Goal: Task Accomplishment & Management: Use online tool/utility

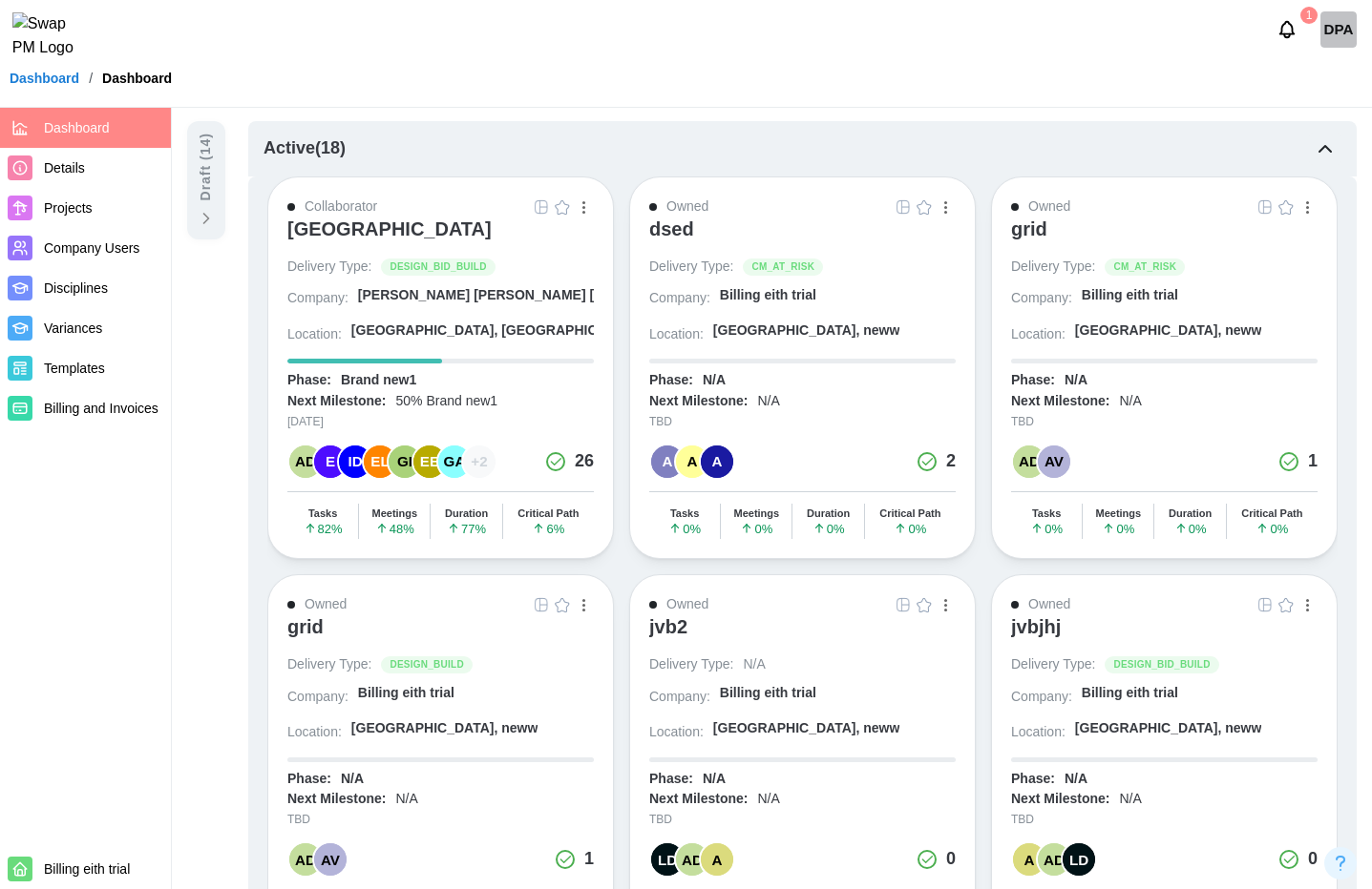
scroll to position [239, 0]
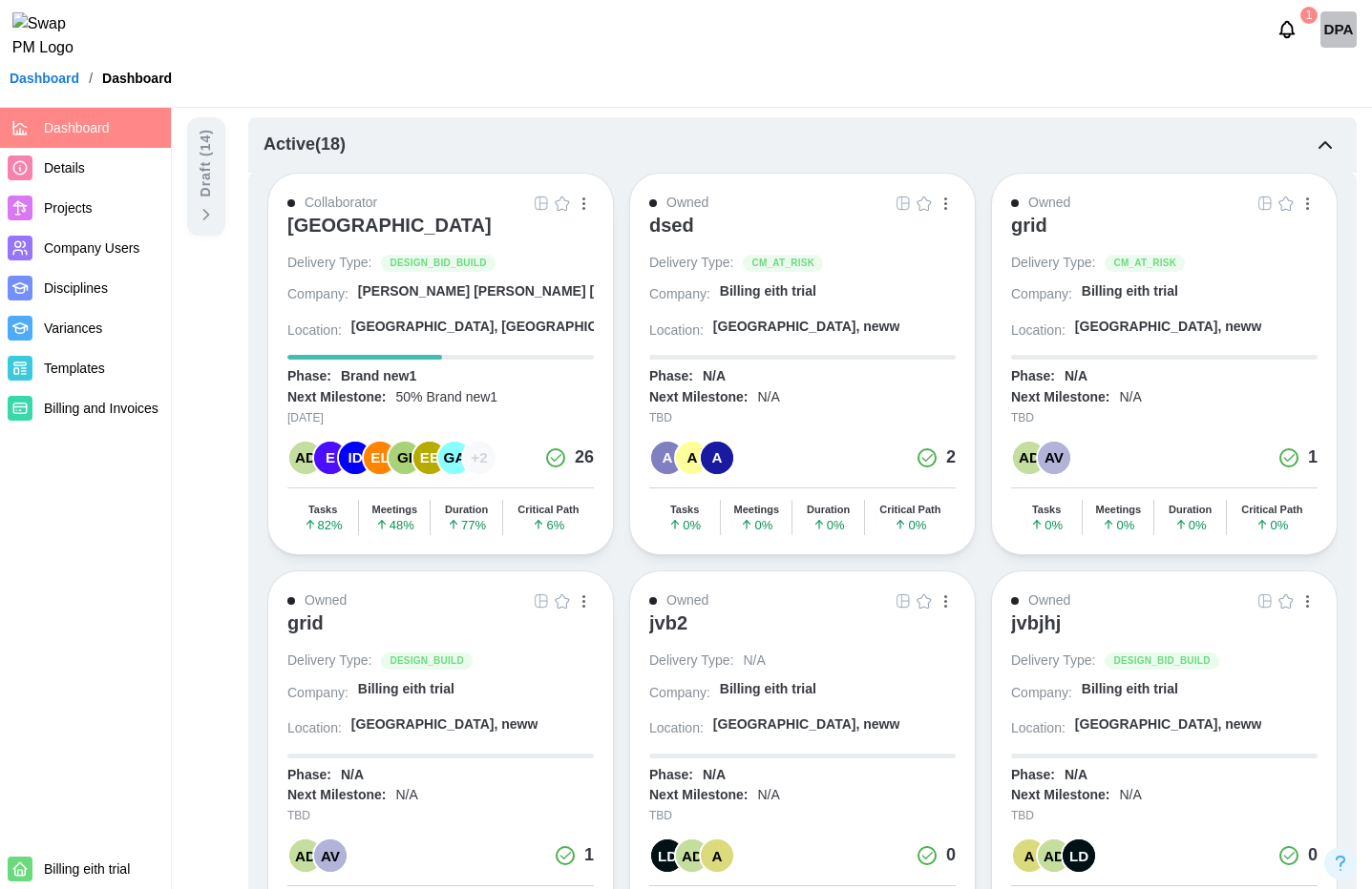
click at [77, 362] on span "Templates" at bounding box center [74, 367] width 61 height 15
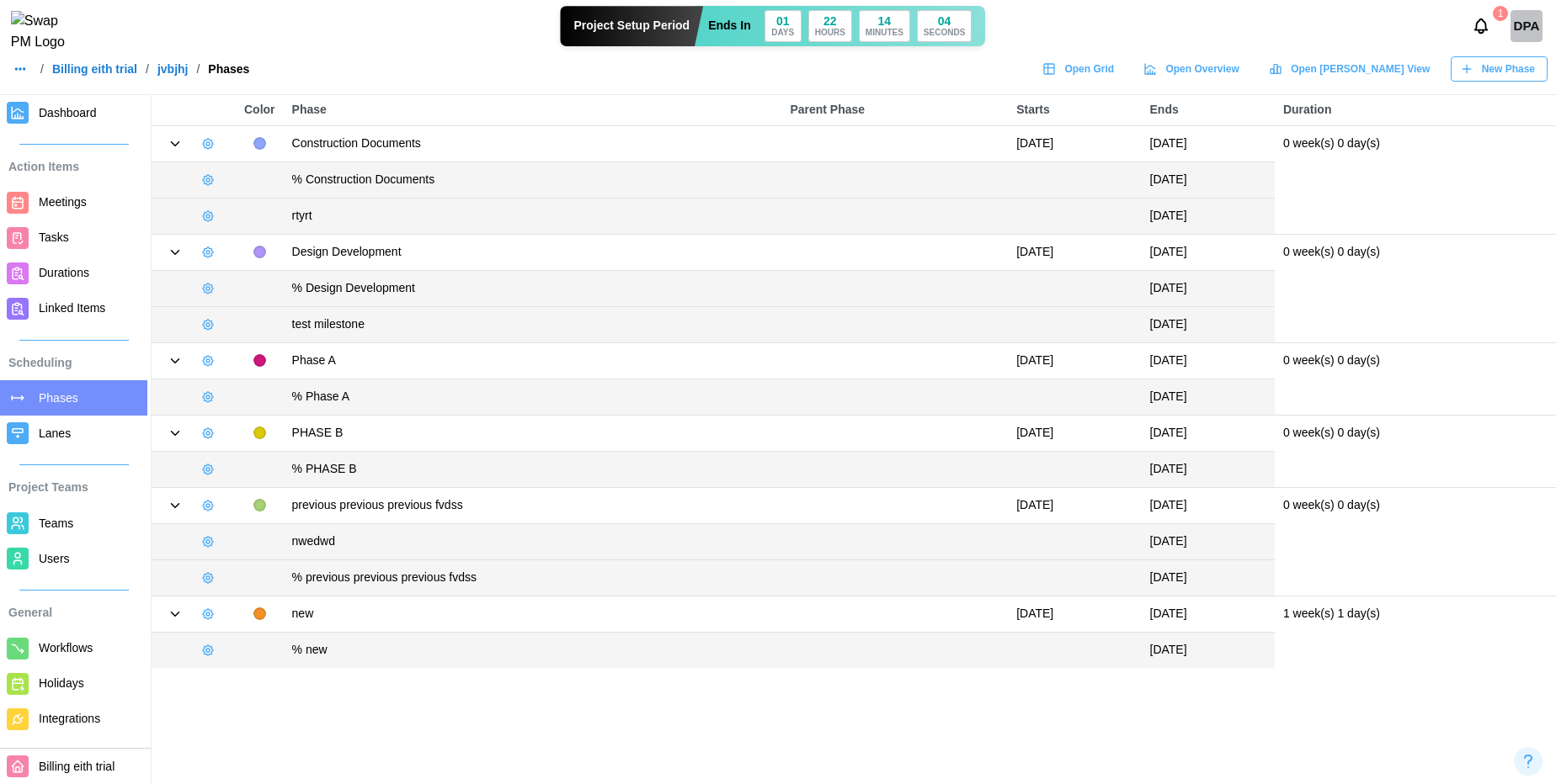
click at [61, 229] on span "Tasks" at bounding box center [90, 238] width 102 height 21
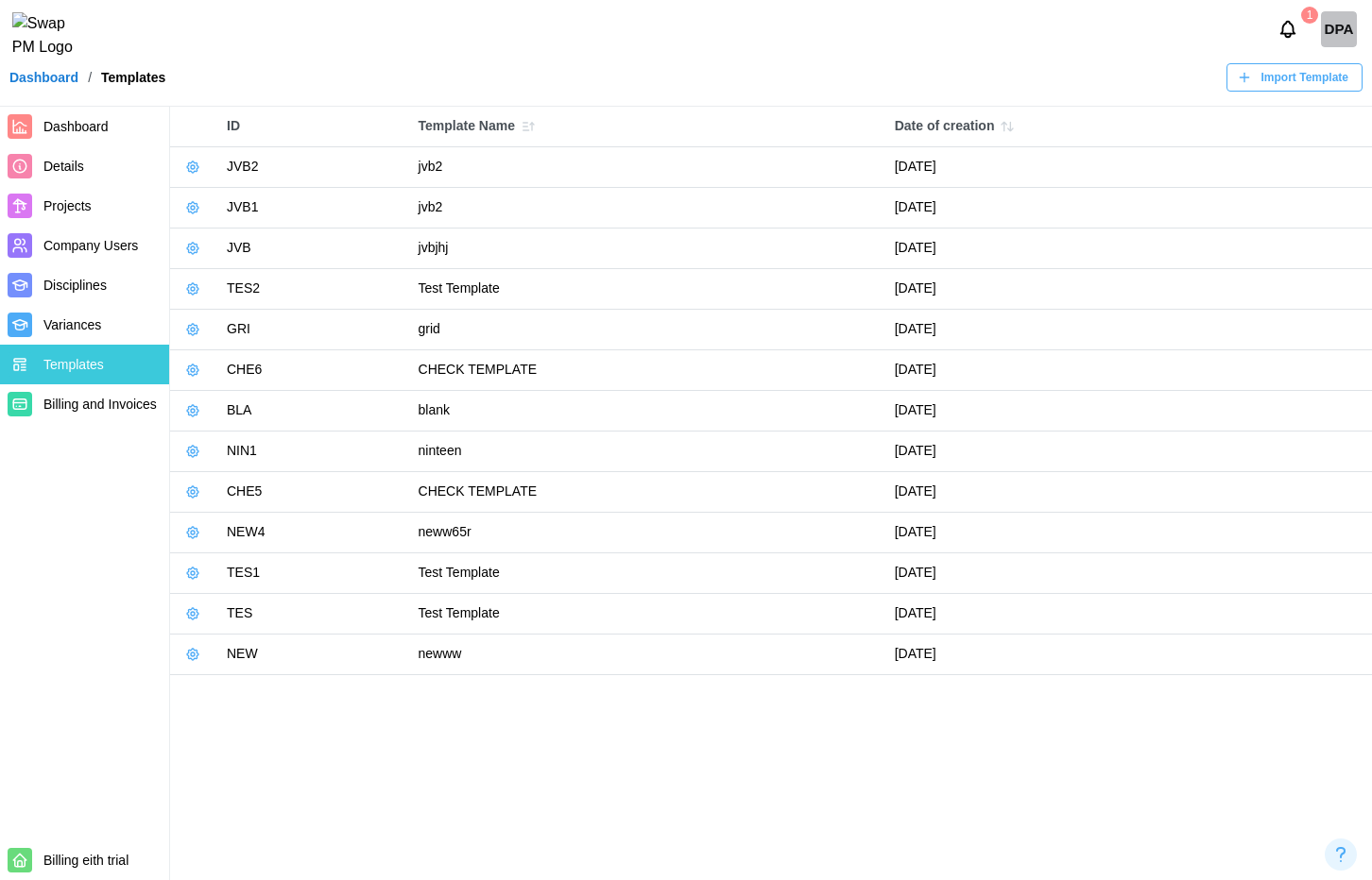
click at [197, 216] on button "button" at bounding box center [192, 207] width 27 height 27
click at [237, 241] on button "Delete Template" at bounding box center [254, 250] width 141 height 34
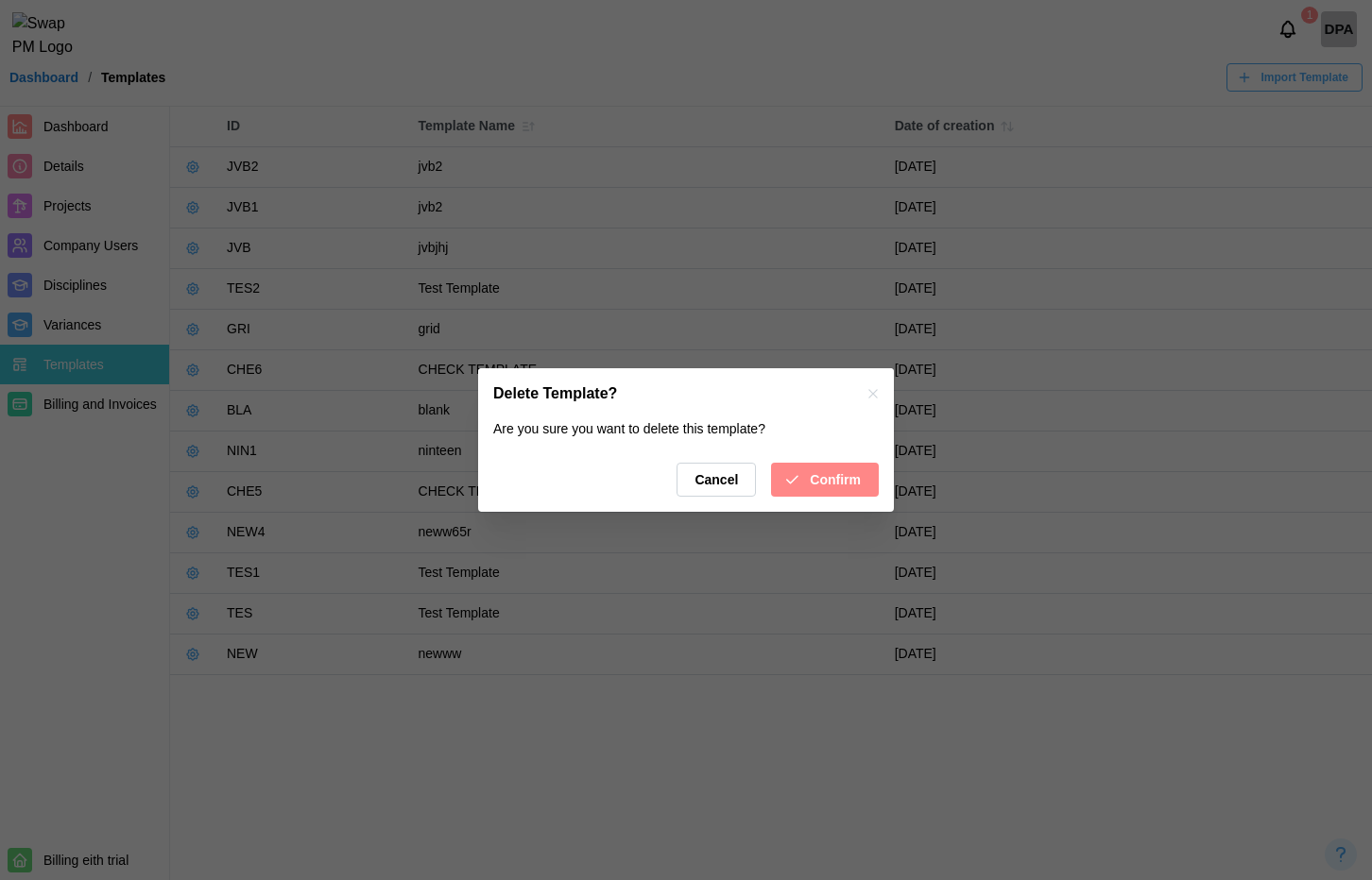
click at [839, 467] on span "Confirm" at bounding box center [836, 480] width 51 height 33
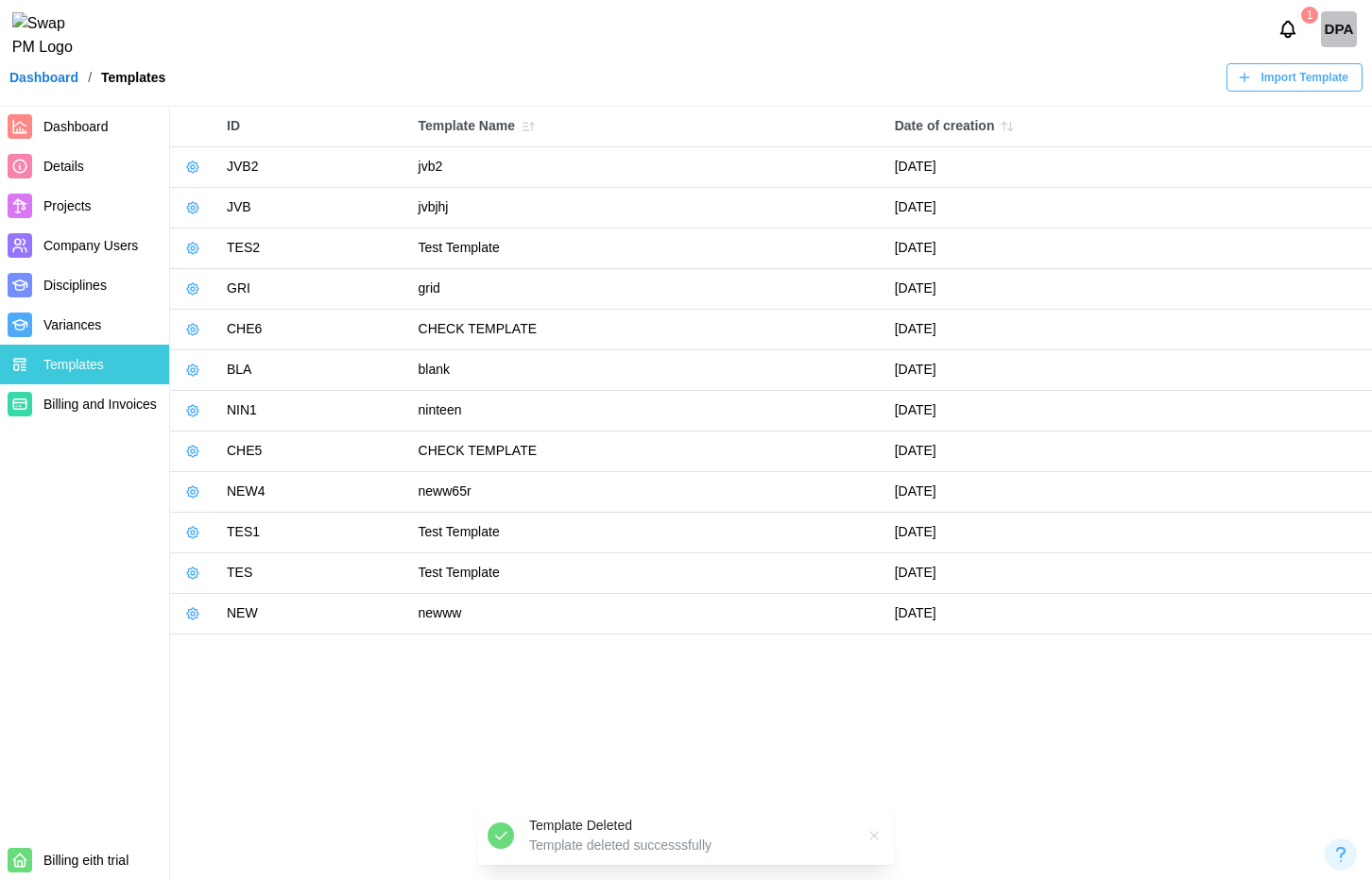
click at [198, 178] on button "button" at bounding box center [192, 167] width 27 height 27
click at [228, 197] on button "Delete Template" at bounding box center [254, 210] width 141 height 34
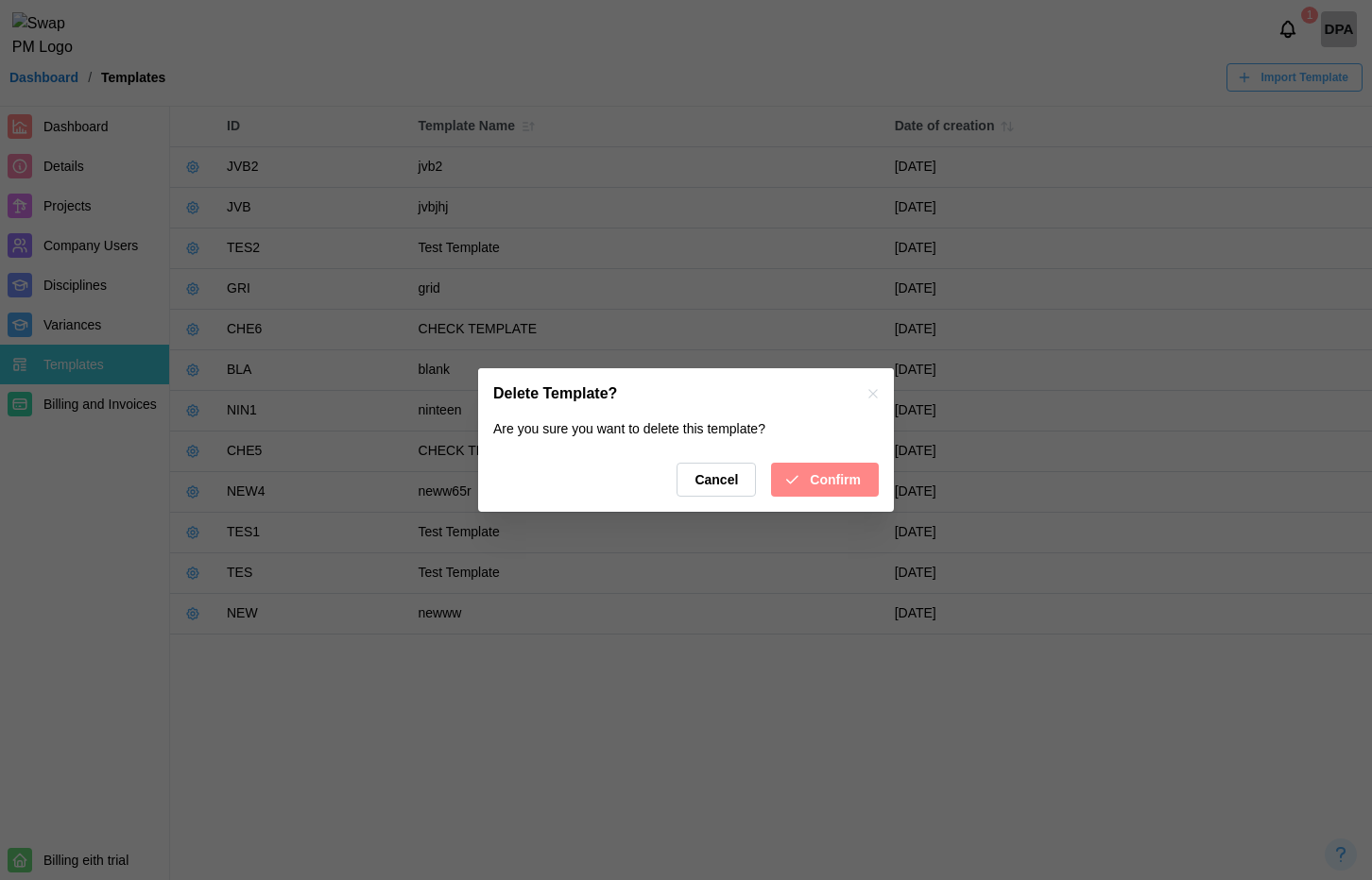
click at [818, 481] on span "Confirm" at bounding box center [836, 480] width 51 height 33
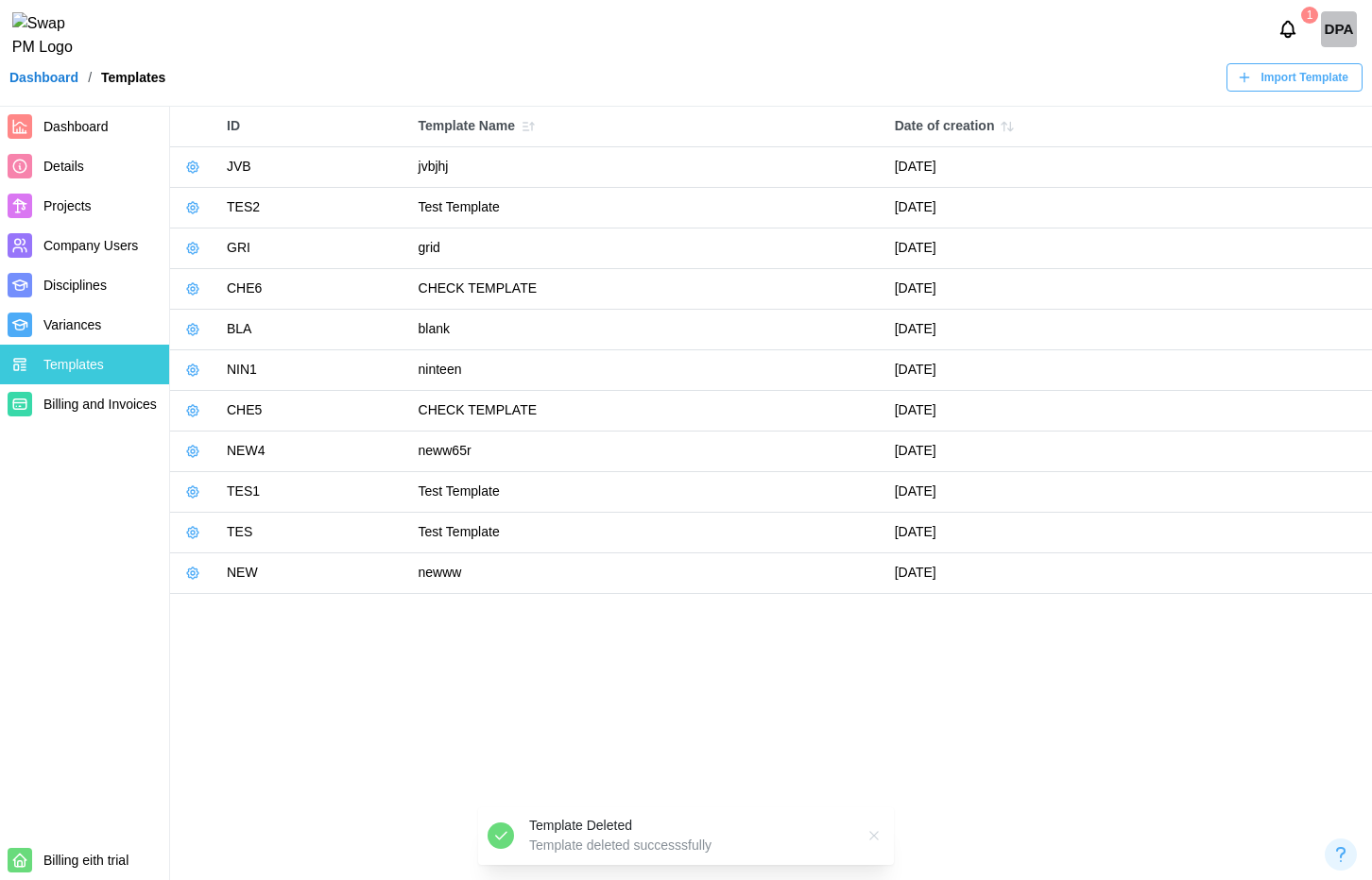
click at [93, 126] on span "Dashboard" at bounding box center [76, 126] width 65 height 15
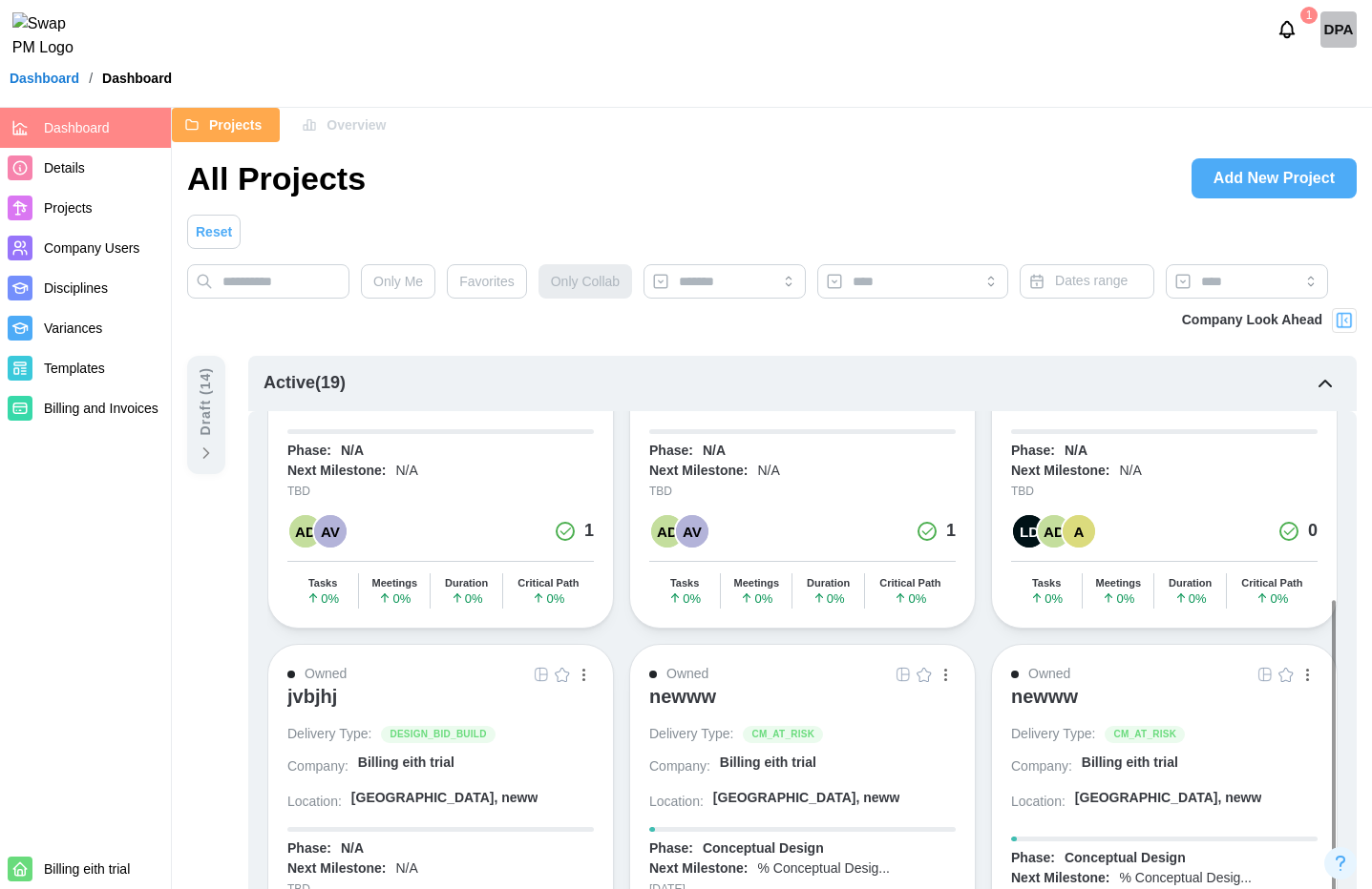
scroll to position [627, 0]
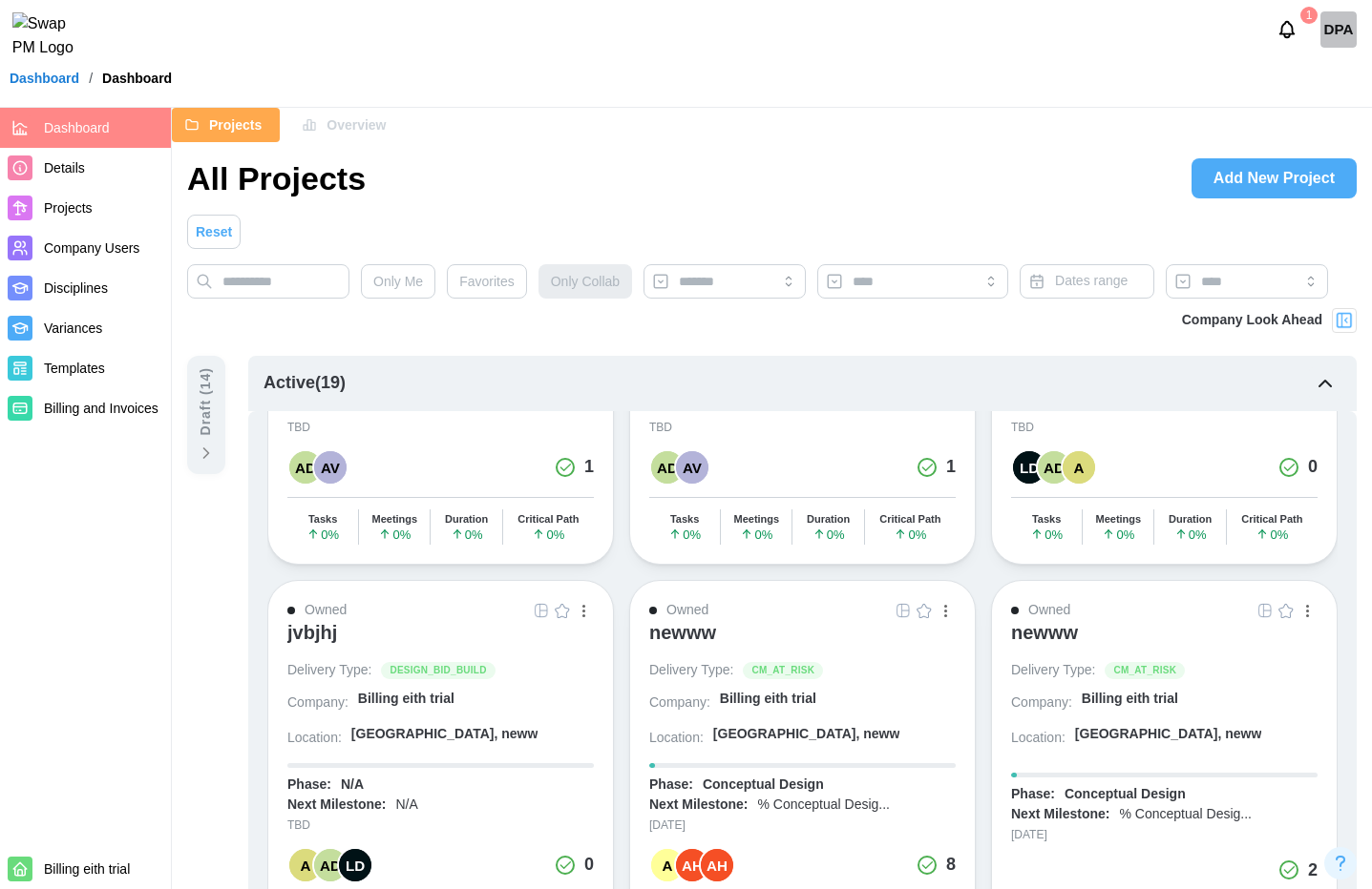
click at [583, 610] on div "button" at bounding box center [583, 611] width 3 height 12
click at [525, 764] on button "Save as template" at bounding box center [518, 755] width 143 height 35
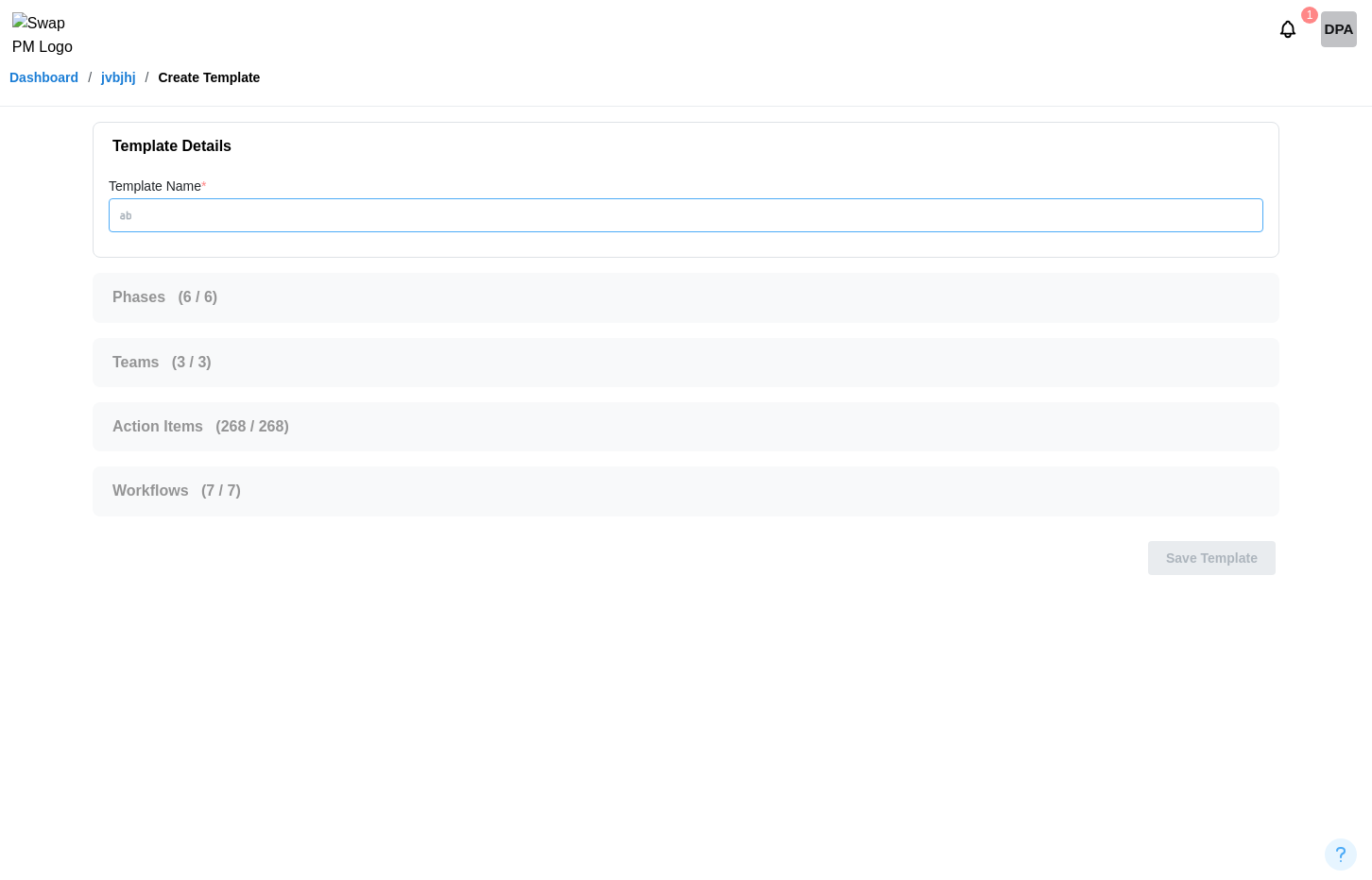
click at [370, 201] on input "Template Name *" at bounding box center [685, 215] width 1154 height 34
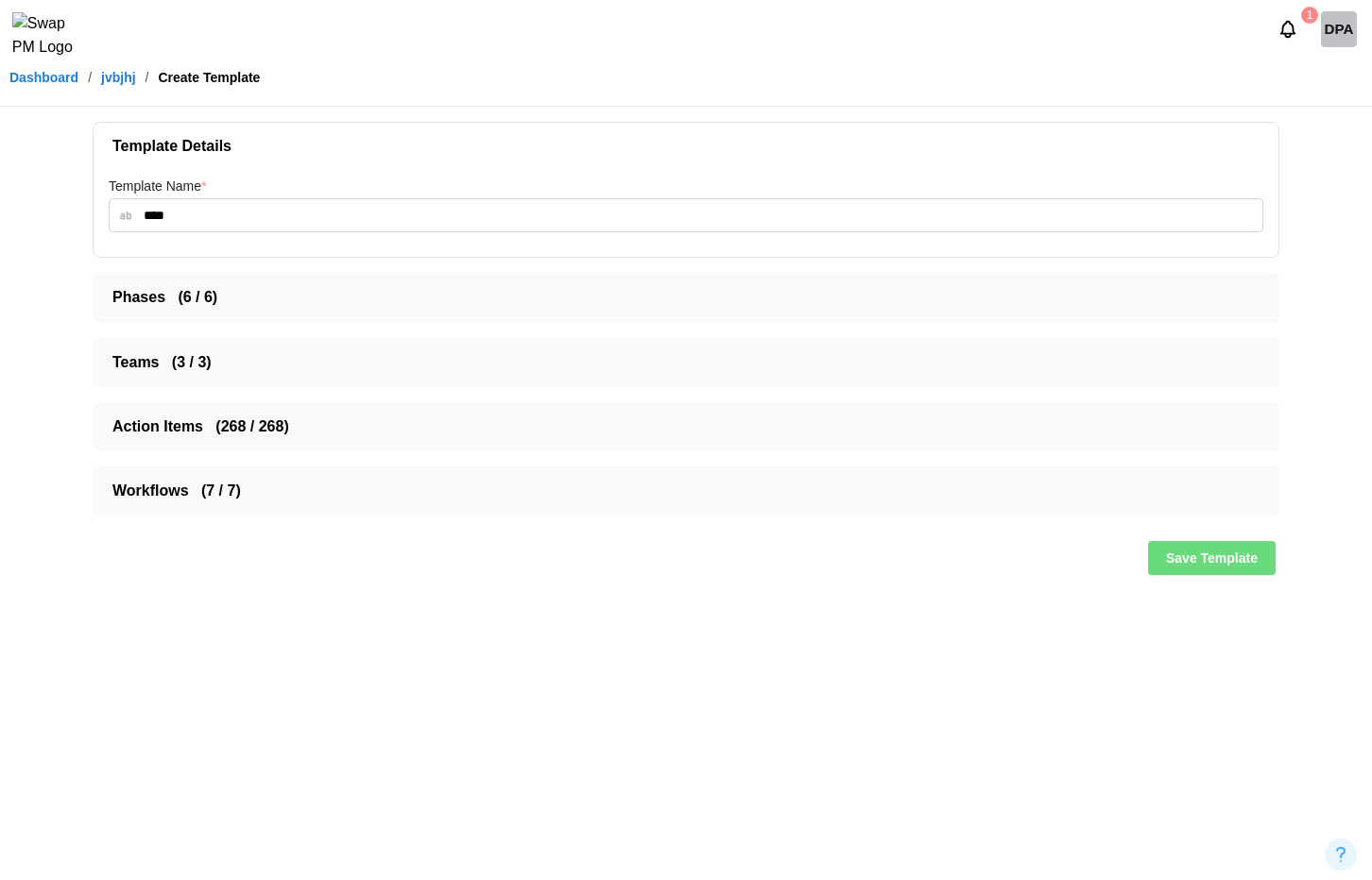
click at [147, 373] on span "Teams ( 3 / 3 )" at bounding box center [678, 363] width 1132 height 47
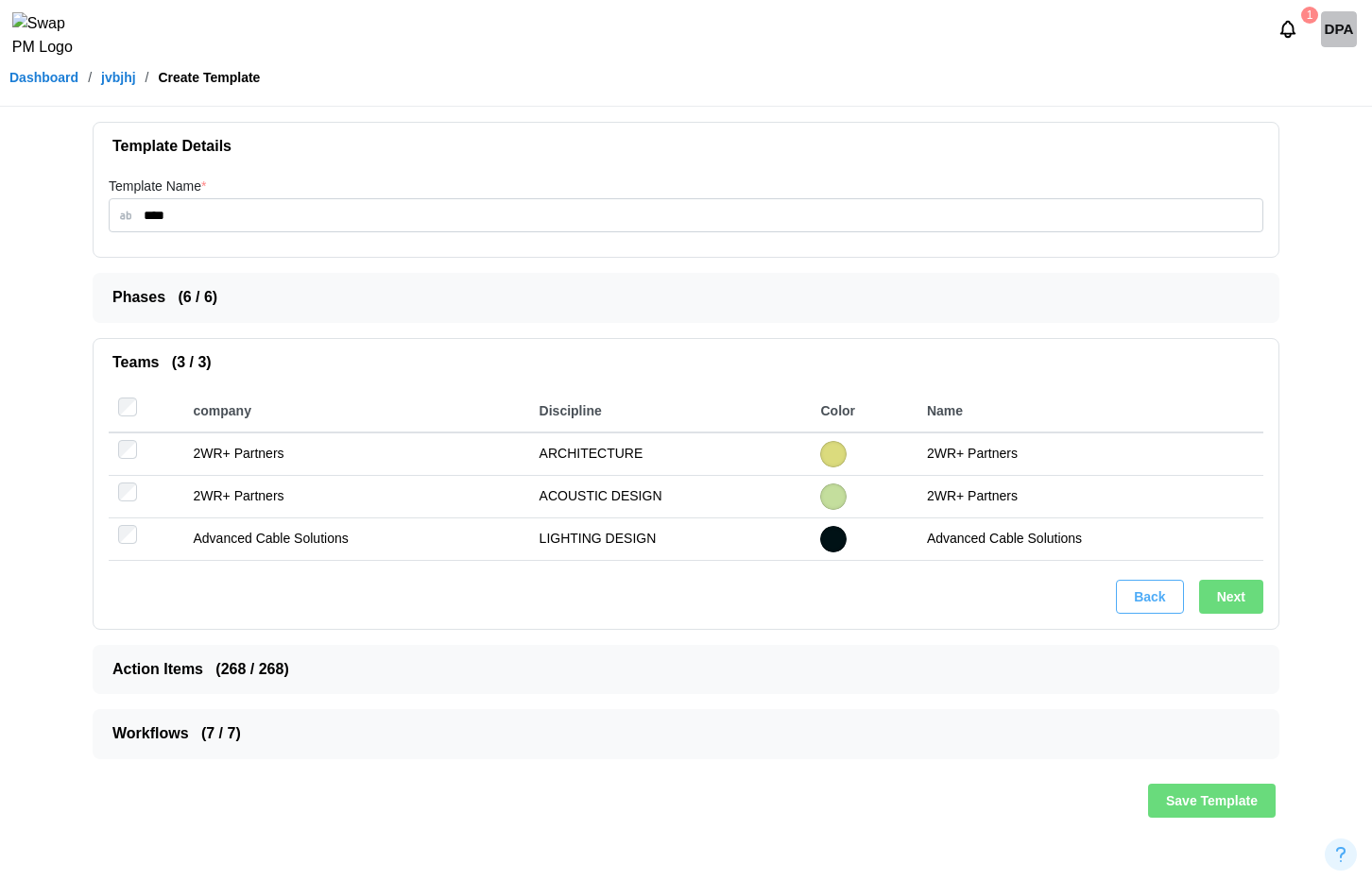
click at [147, 373] on span "Teams ( 3 / 3 )" at bounding box center [678, 363] width 1132 height 47
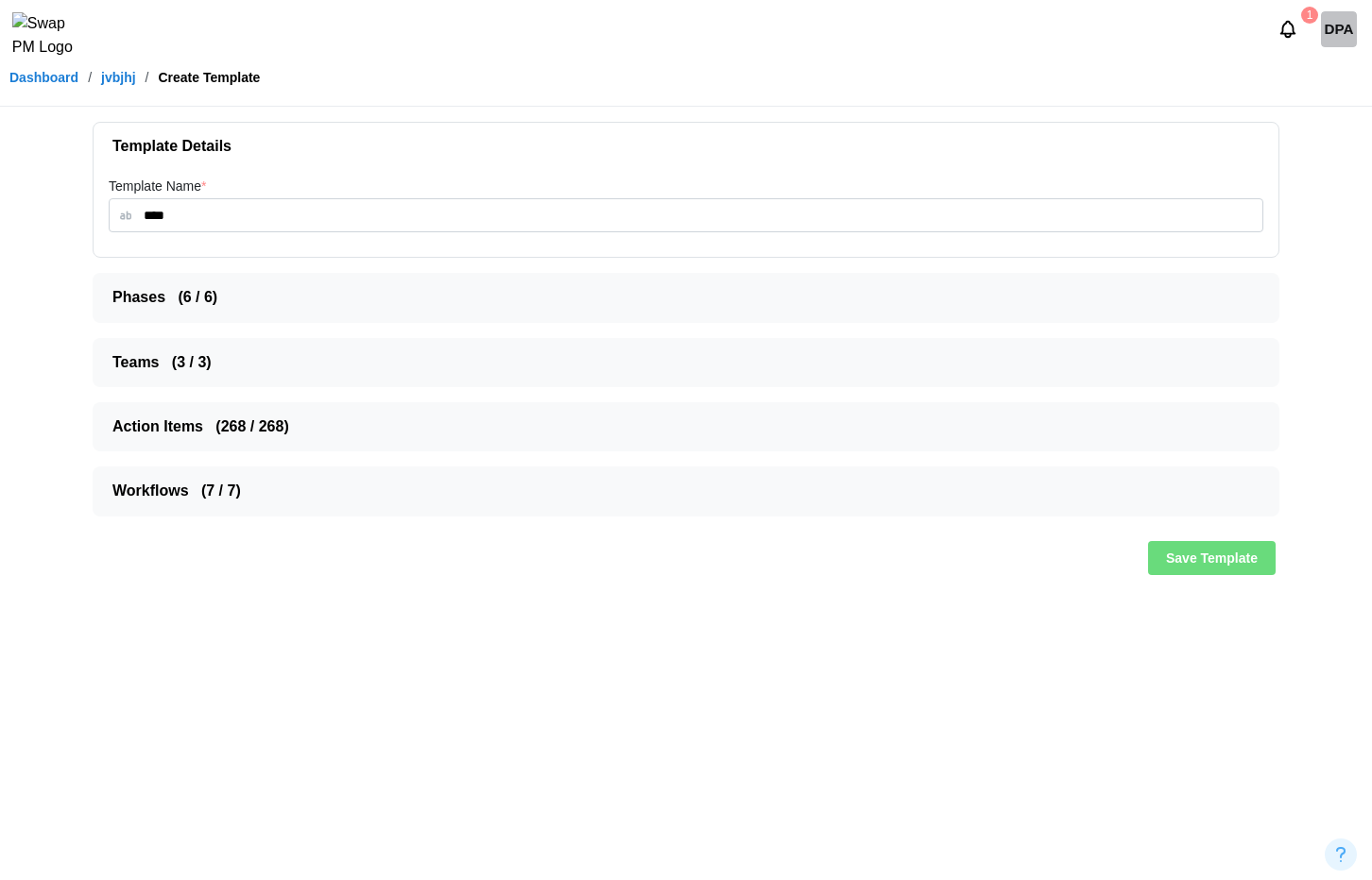
click at [167, 436] on span "Action Items ( 268 / 268 )" at bounding box center [678, 427] width 1132 height 47
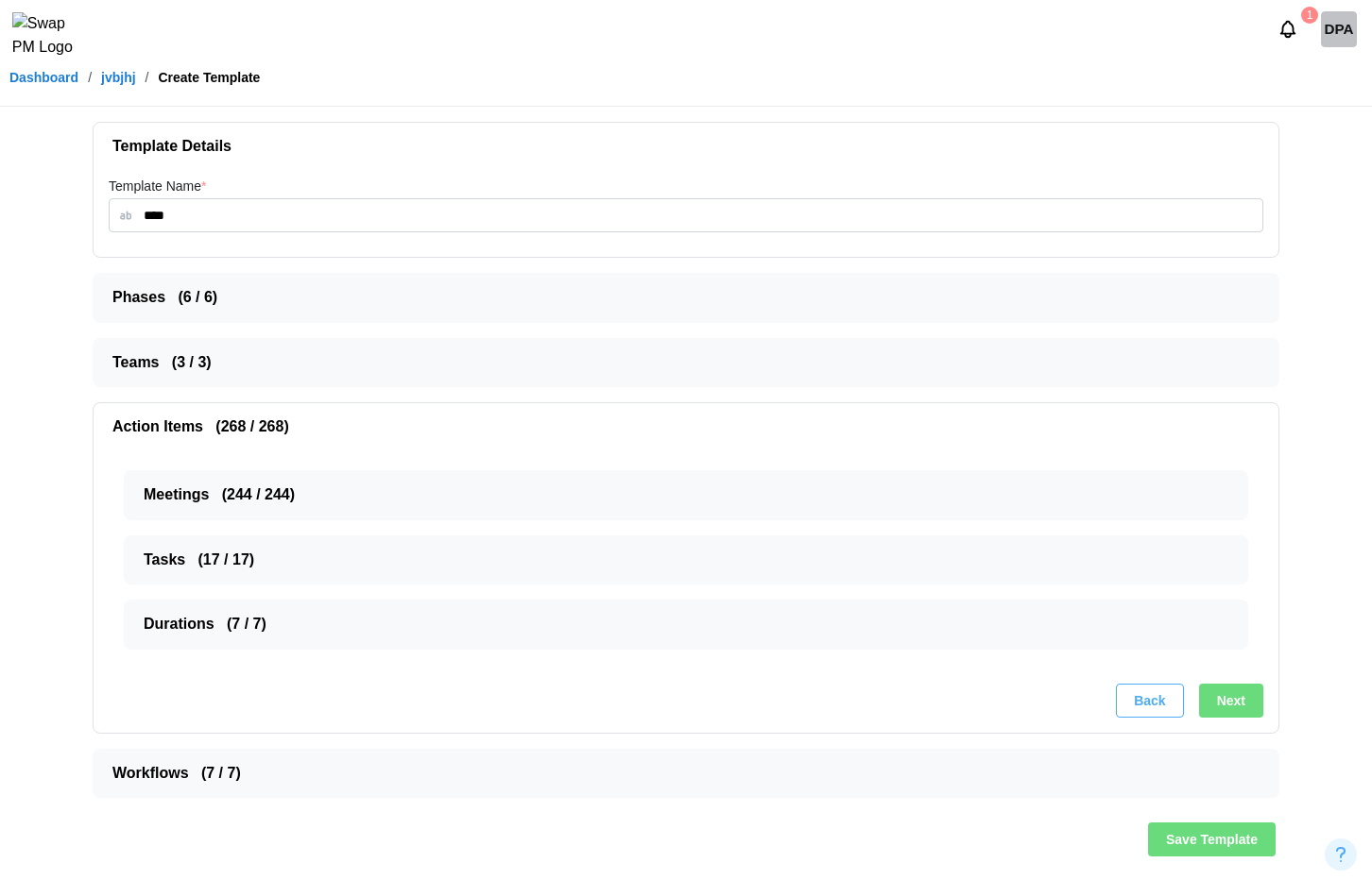
click at [179, 503] on span "Meetings ( 244 / 244 )" at bounding box center [678, 495] width 1069 height 47
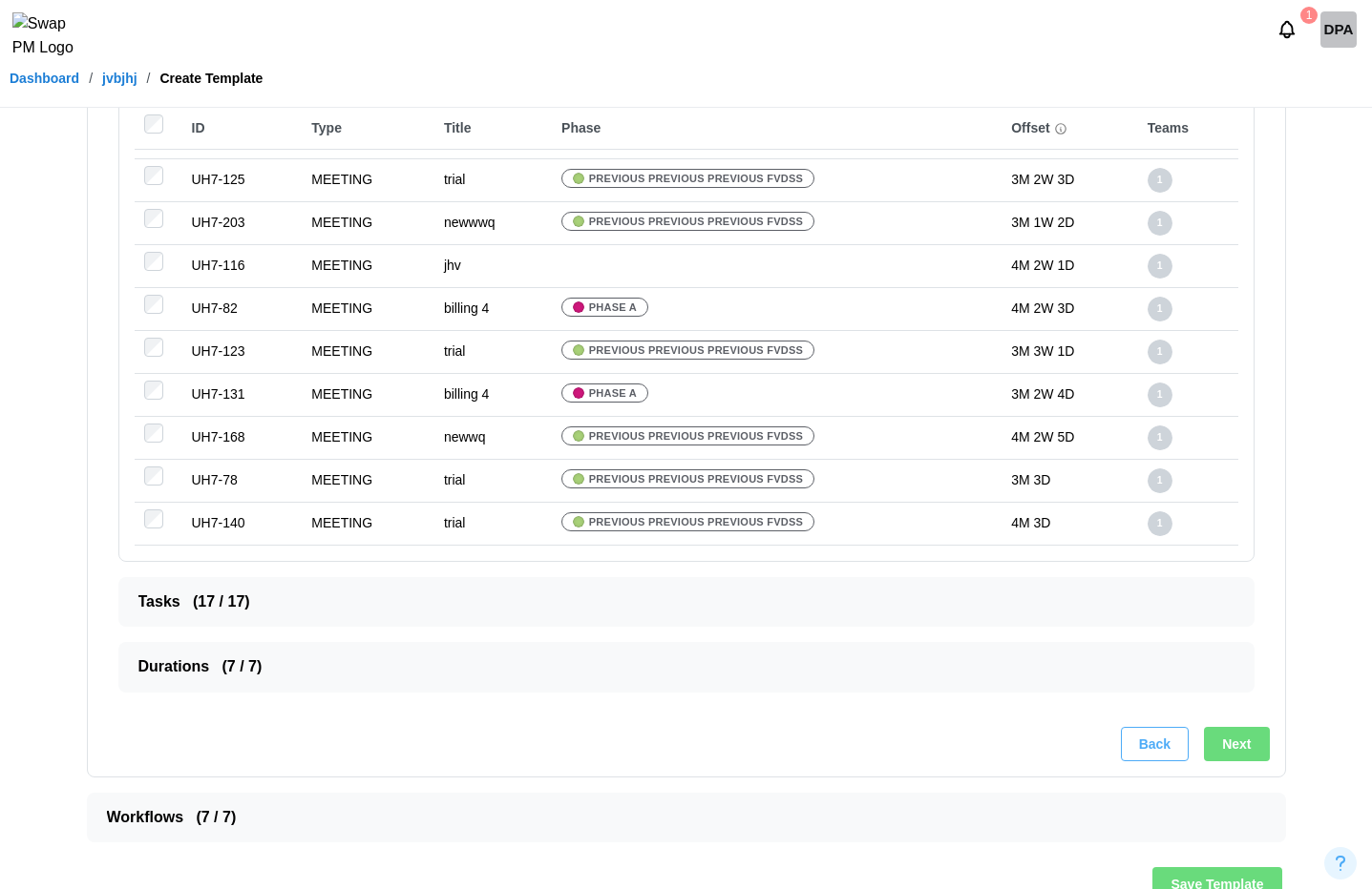
scroll to position [10537, 0]
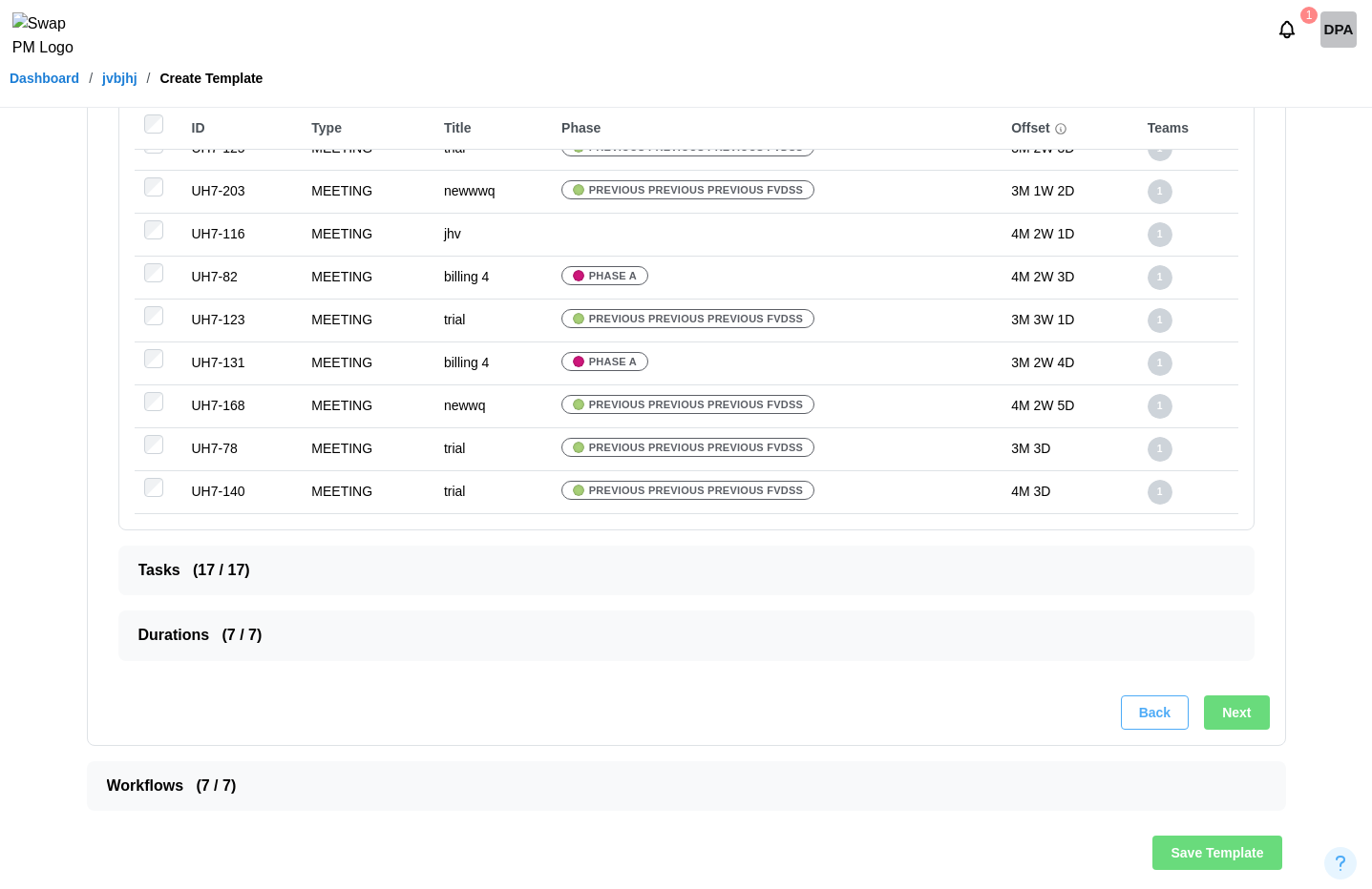
click at [173, 576] on span "Tasks ( 17 / 17 )" at bounding box center [678, 570] width 1080 height 48
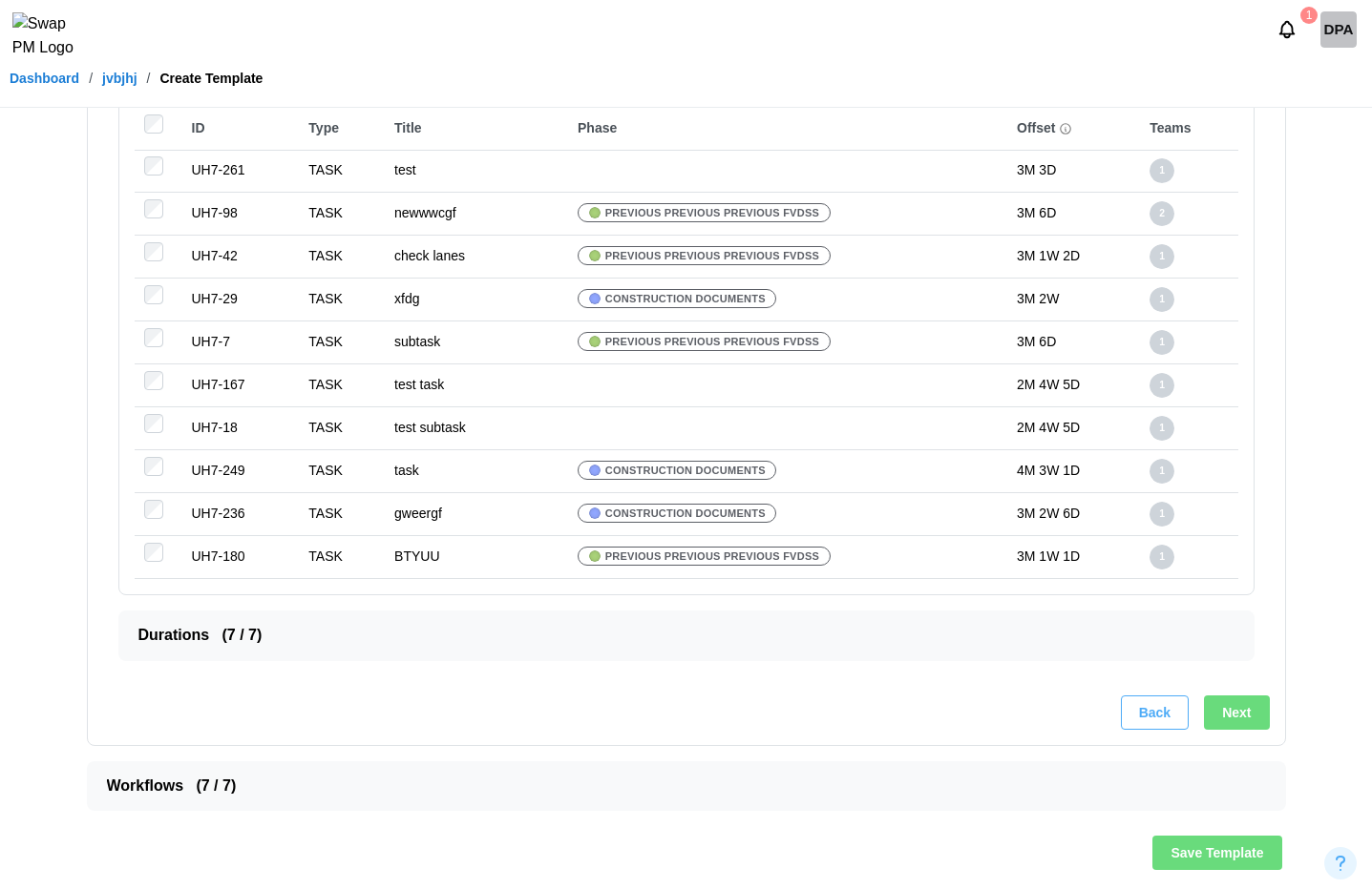
scroll to position [788, 0]
click at [189, 637] on span "Durations ( 7 / 7 )" at bounding box center [678, 635] width 1080 height 48
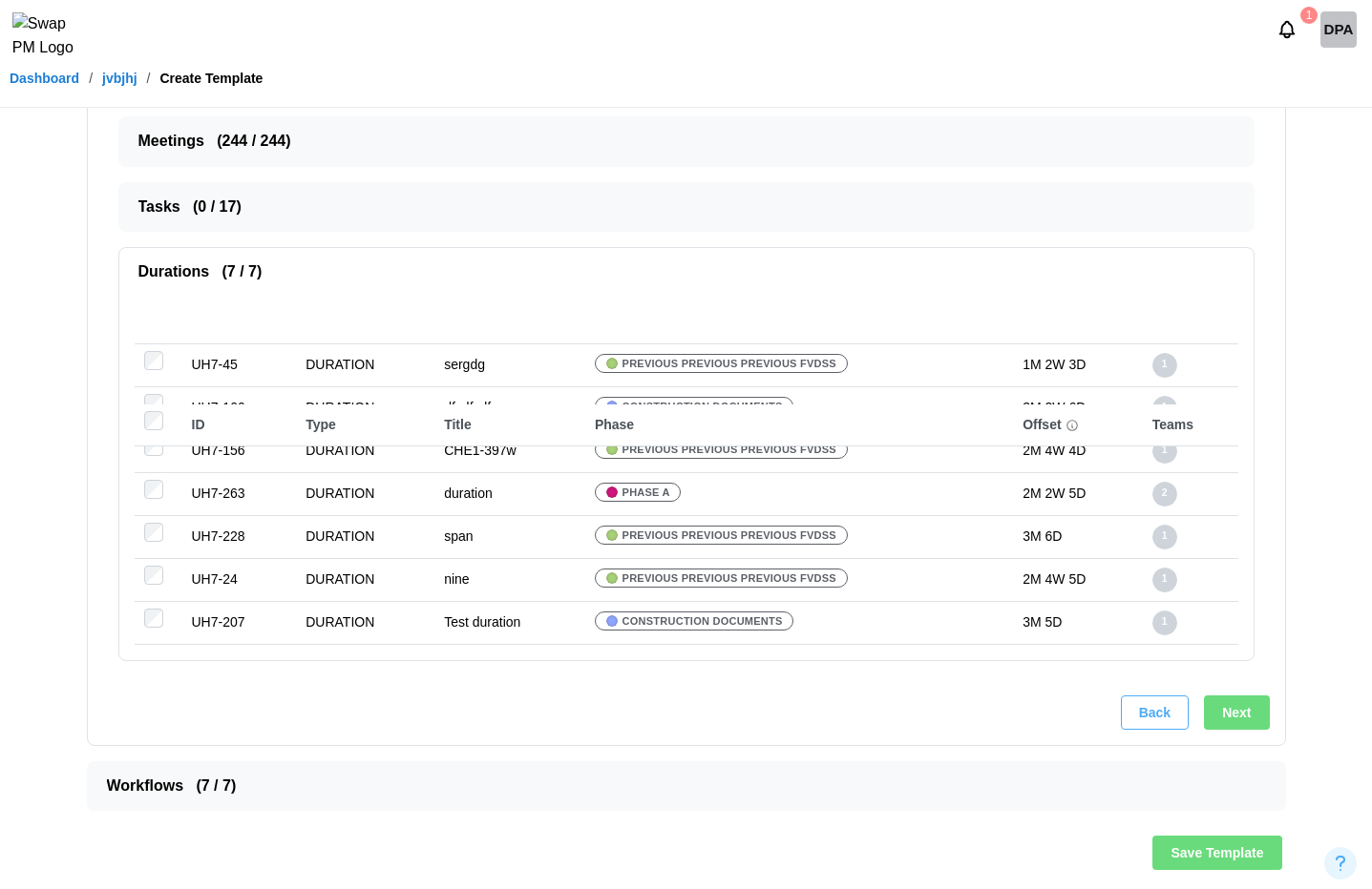
scroll to position [358, 0]
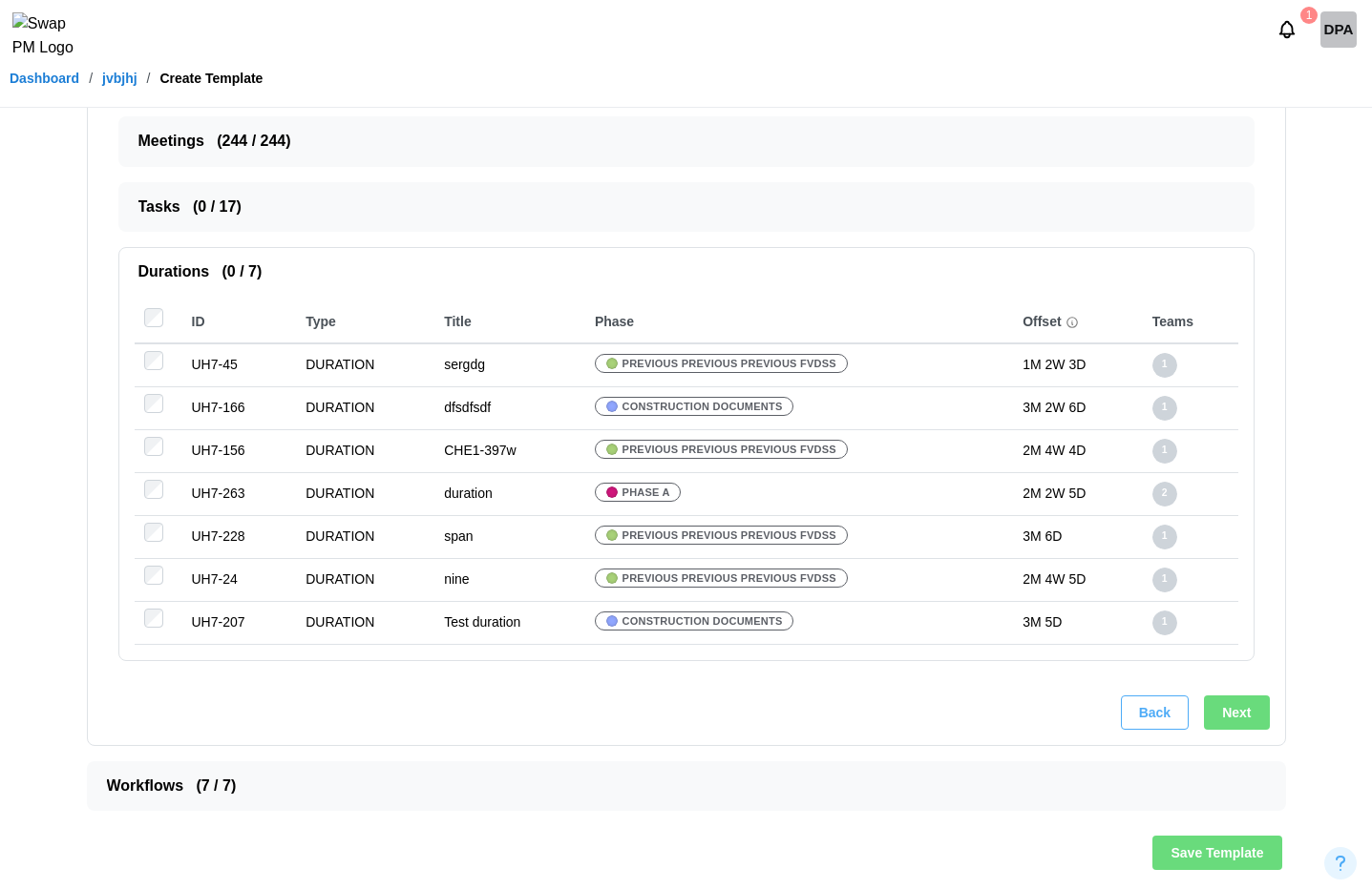
click at [1265, 706] on button "Next" at bounding box center [1236, 713] width 65 height 35
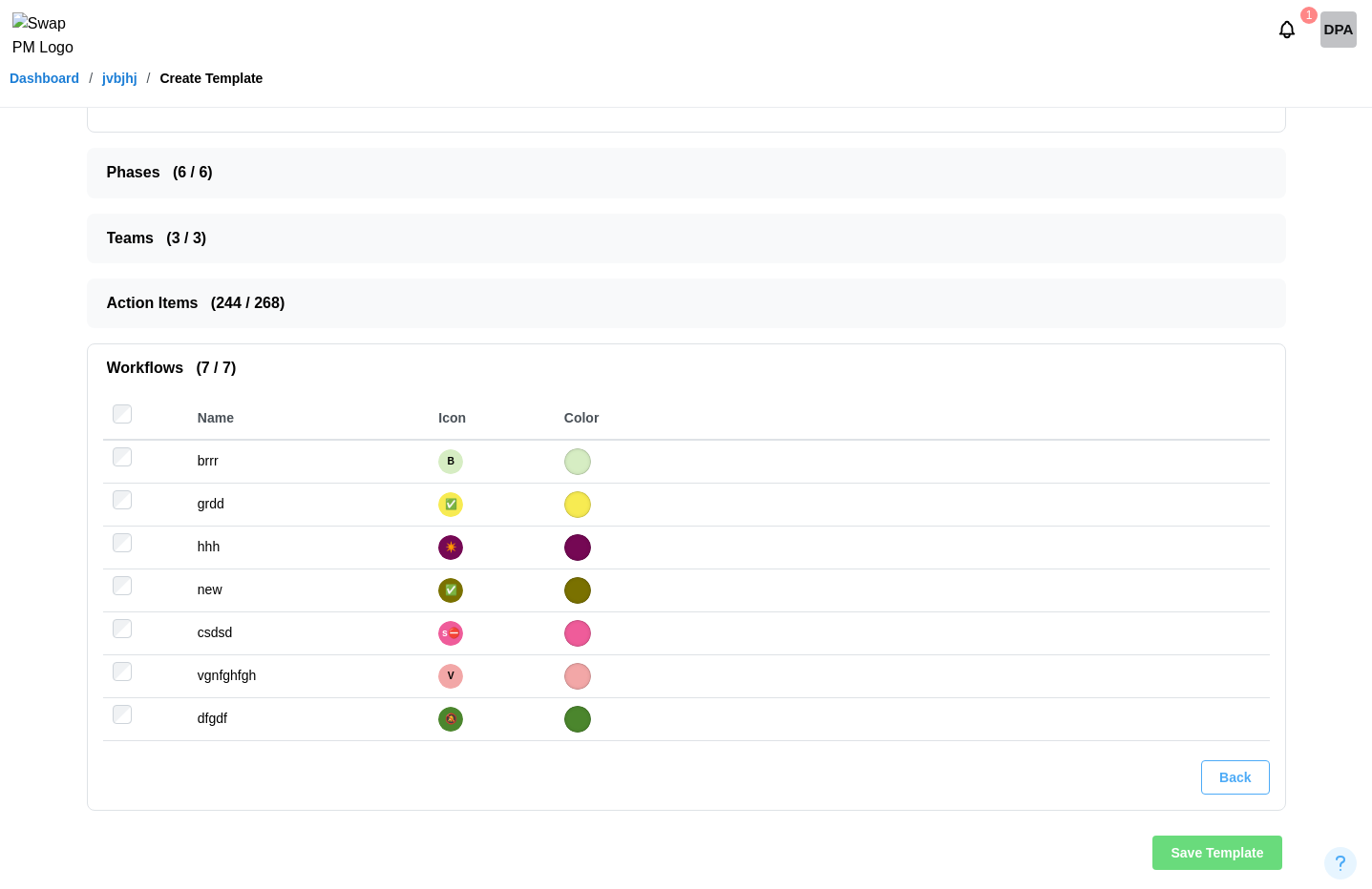
scroll to position [0, 0]
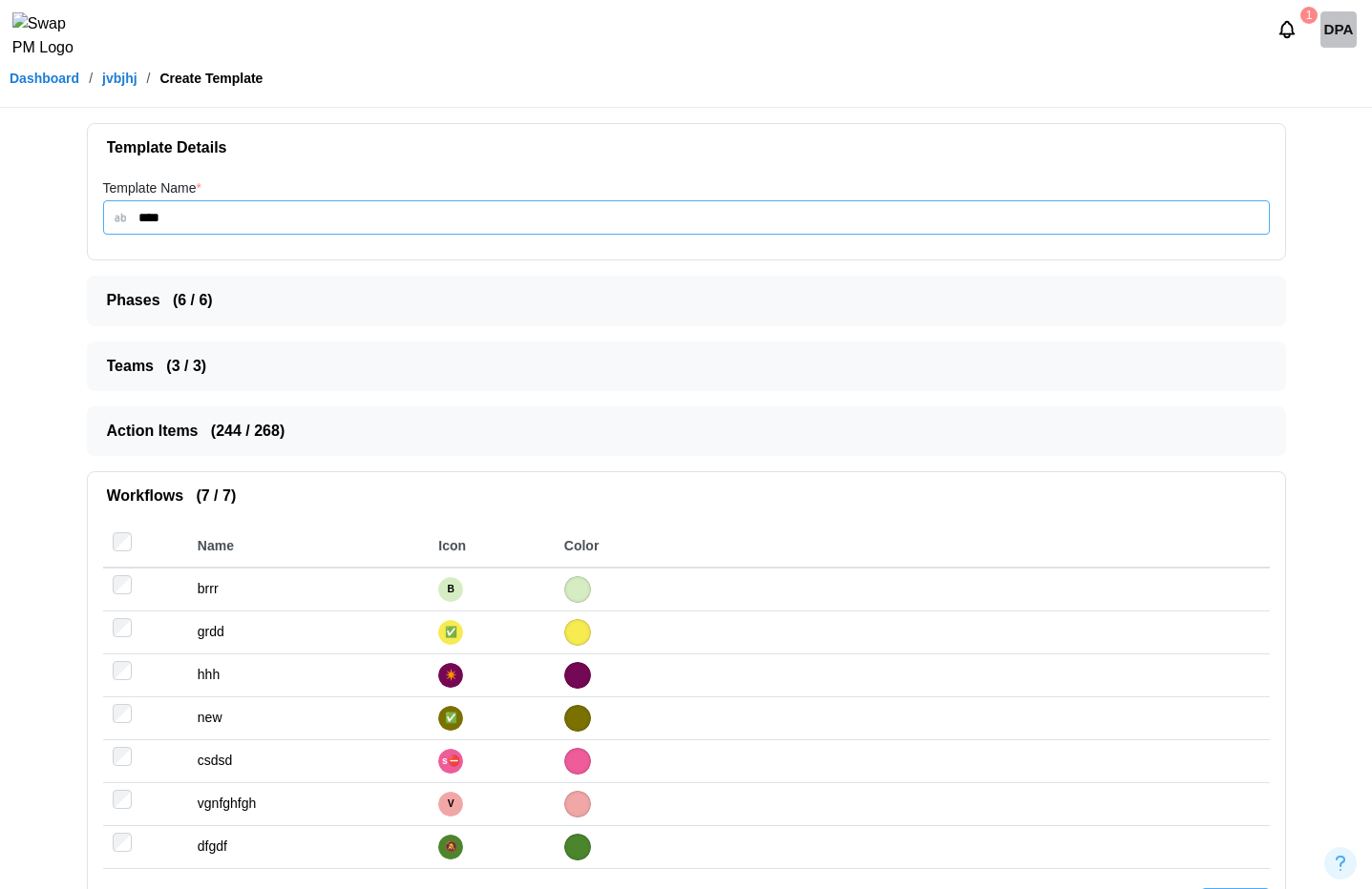
click at [297, 222] on input "****" at bounding box center [686, 217] width 1166 height 35
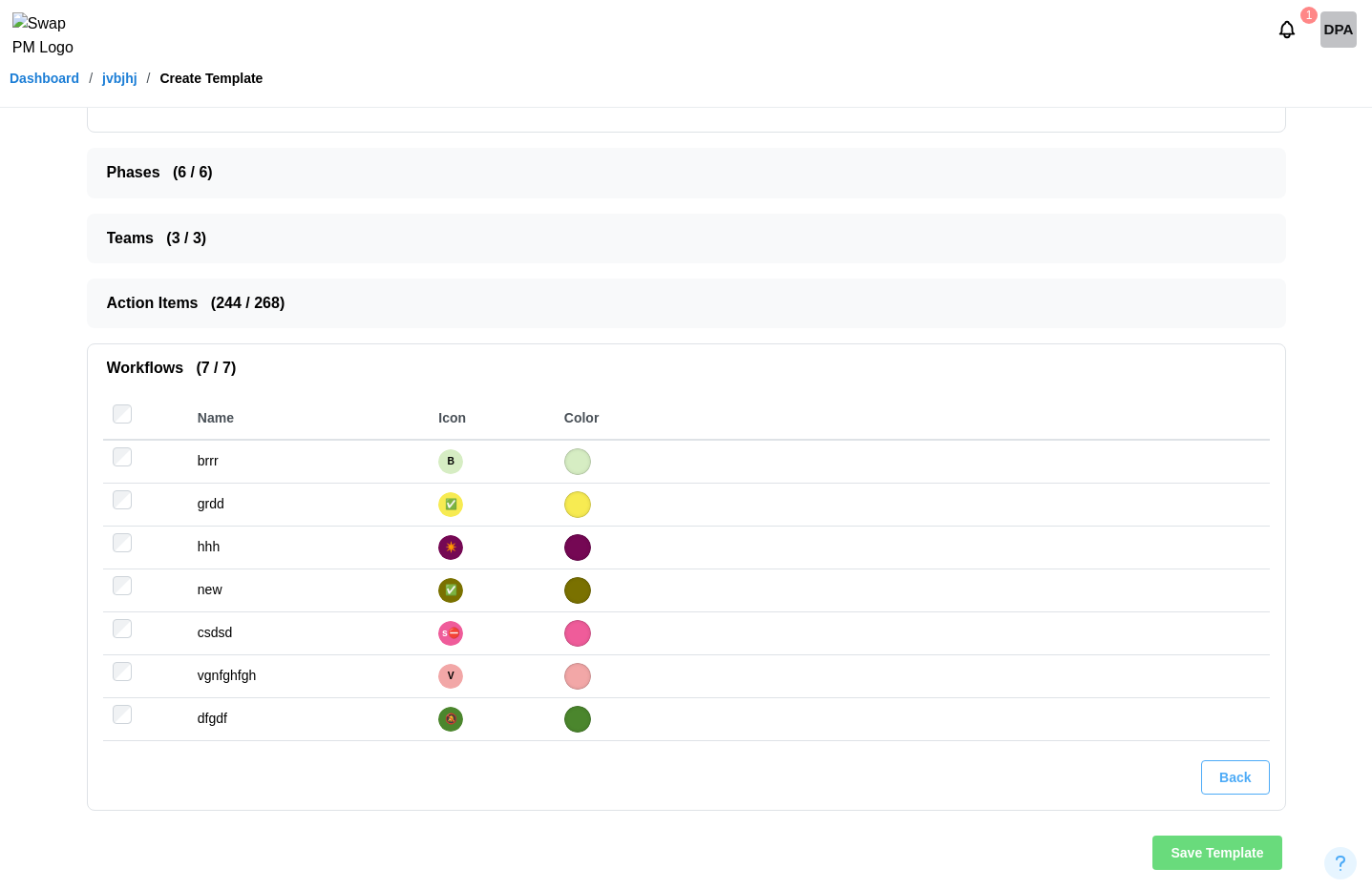
type input "****"
click at [1204, 850] on span "Save Template" at bounding box center [1216, 853] width 93 height 33
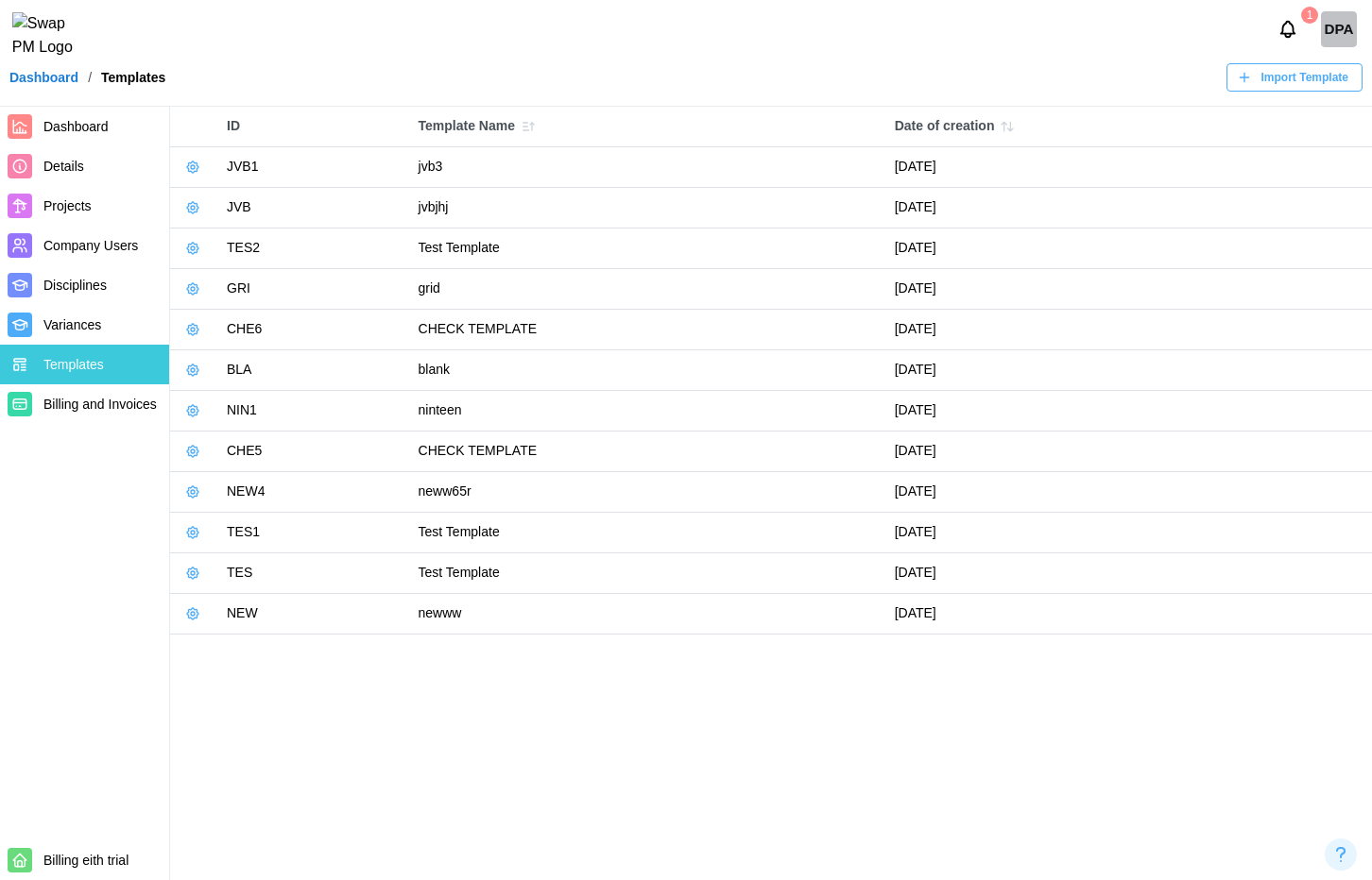
click at [188, 165] on icon "button" at bounding box center [193, 168] width 12 height 12
click at [226, 269] on button "Export Template" at bounding box center [254, 278] width 141 height 34
click at [695, 446] on td "CHECK TEMPLATE" at bounding box center [647, 451] width 476 height 40
click at [180, 212] on button "button" at bounding box center [192, 207] width 27 height 27
click at [342, 53] on div "1 DPA" at bounding box center [686, 29] width 1372 height 58
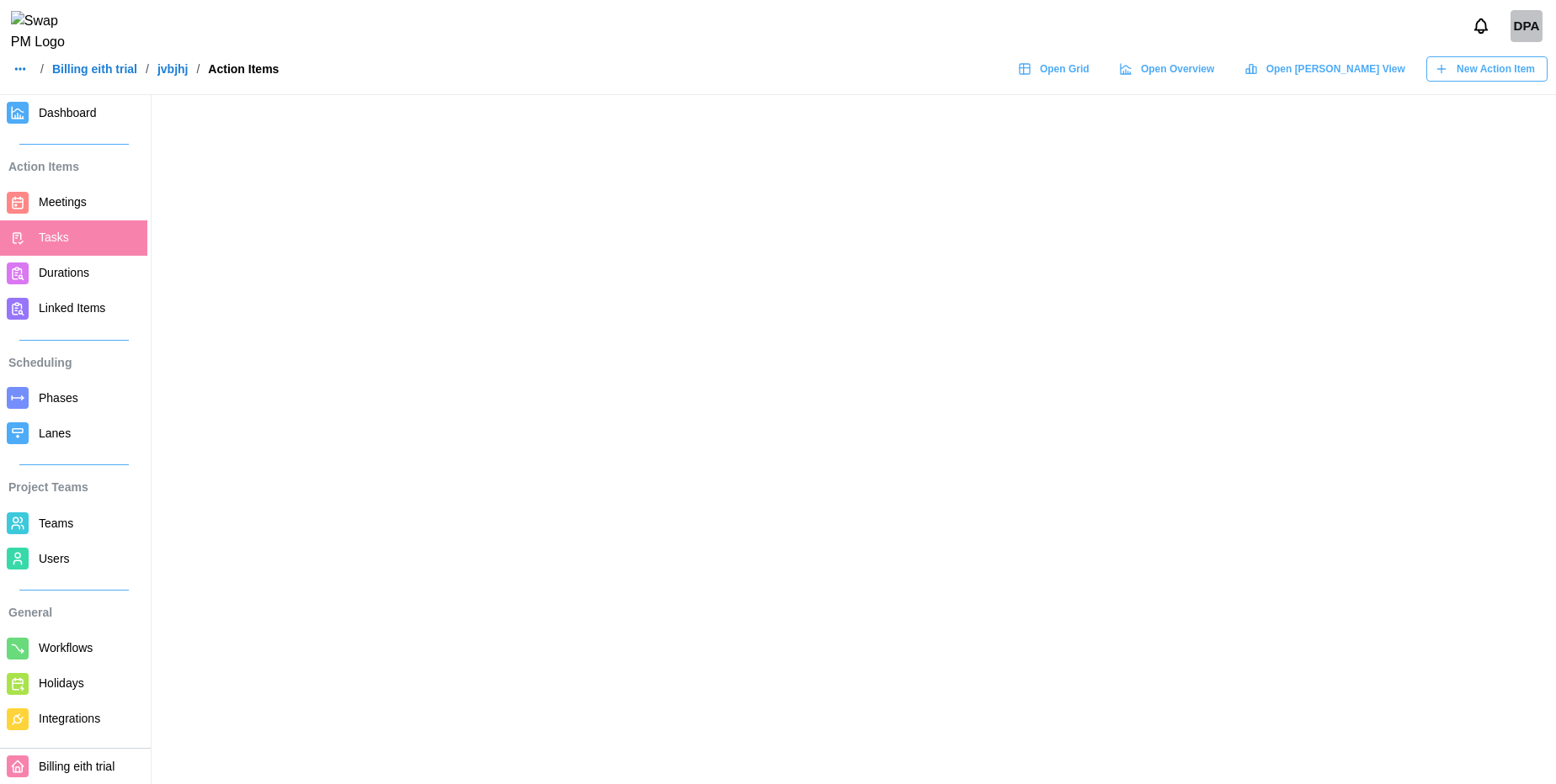
click at [11, 202] on icon at bounding box center [18, 202] width 15 height 15
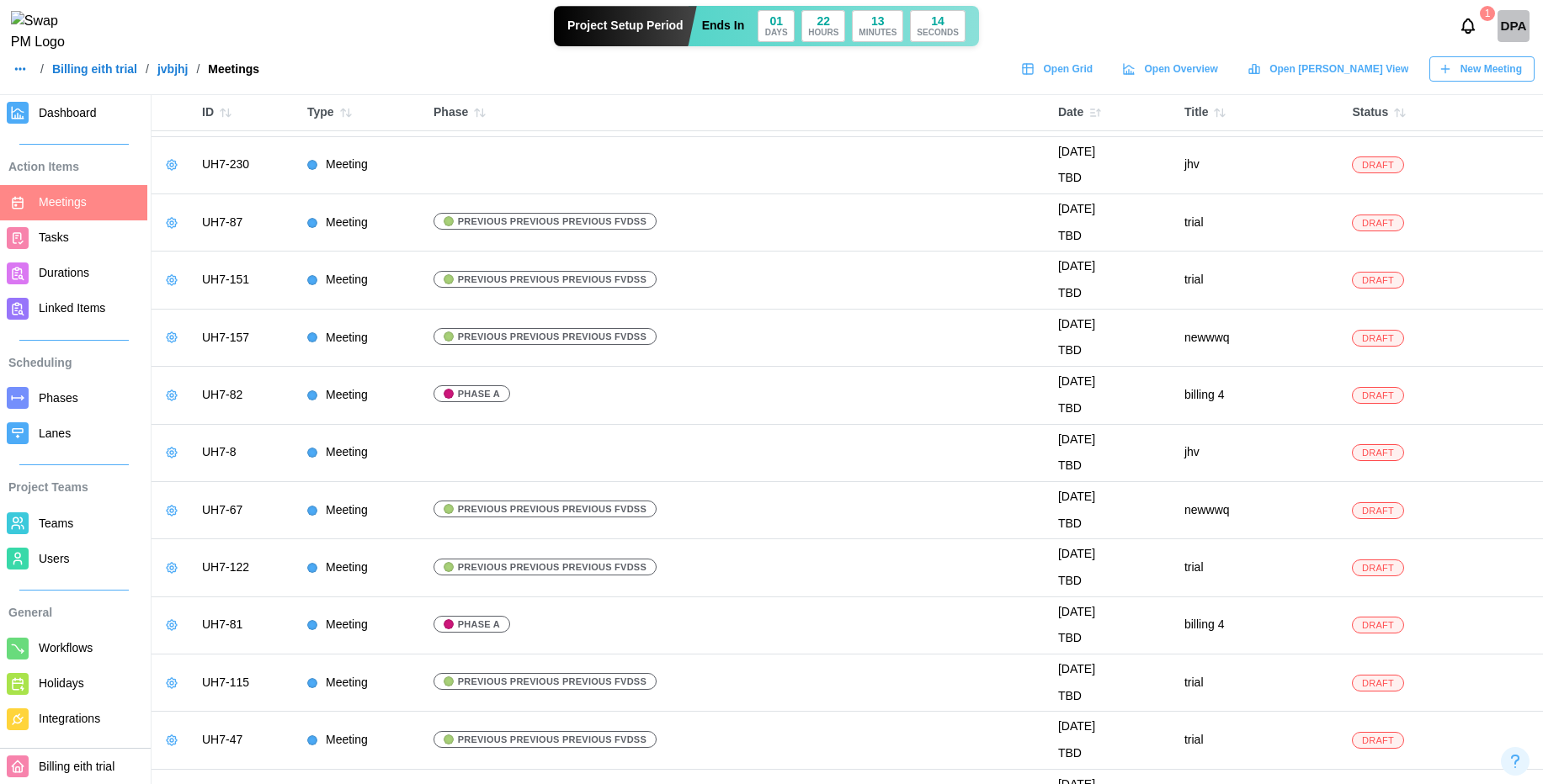
scroll to position [13444, 0]
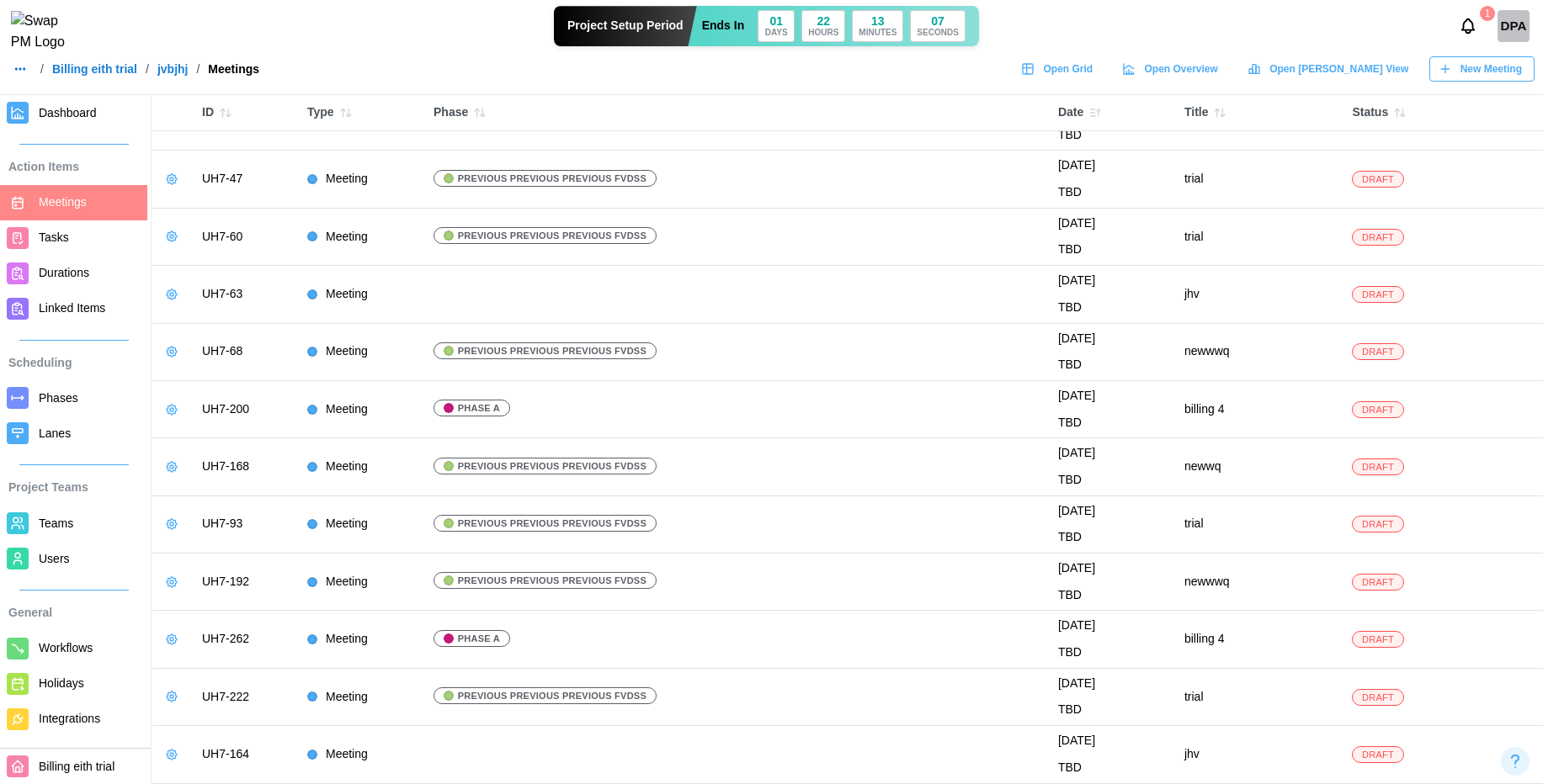
click at [1220, 575] on td "newwwq" at bounding box center [1259, 582] width 168 height 57
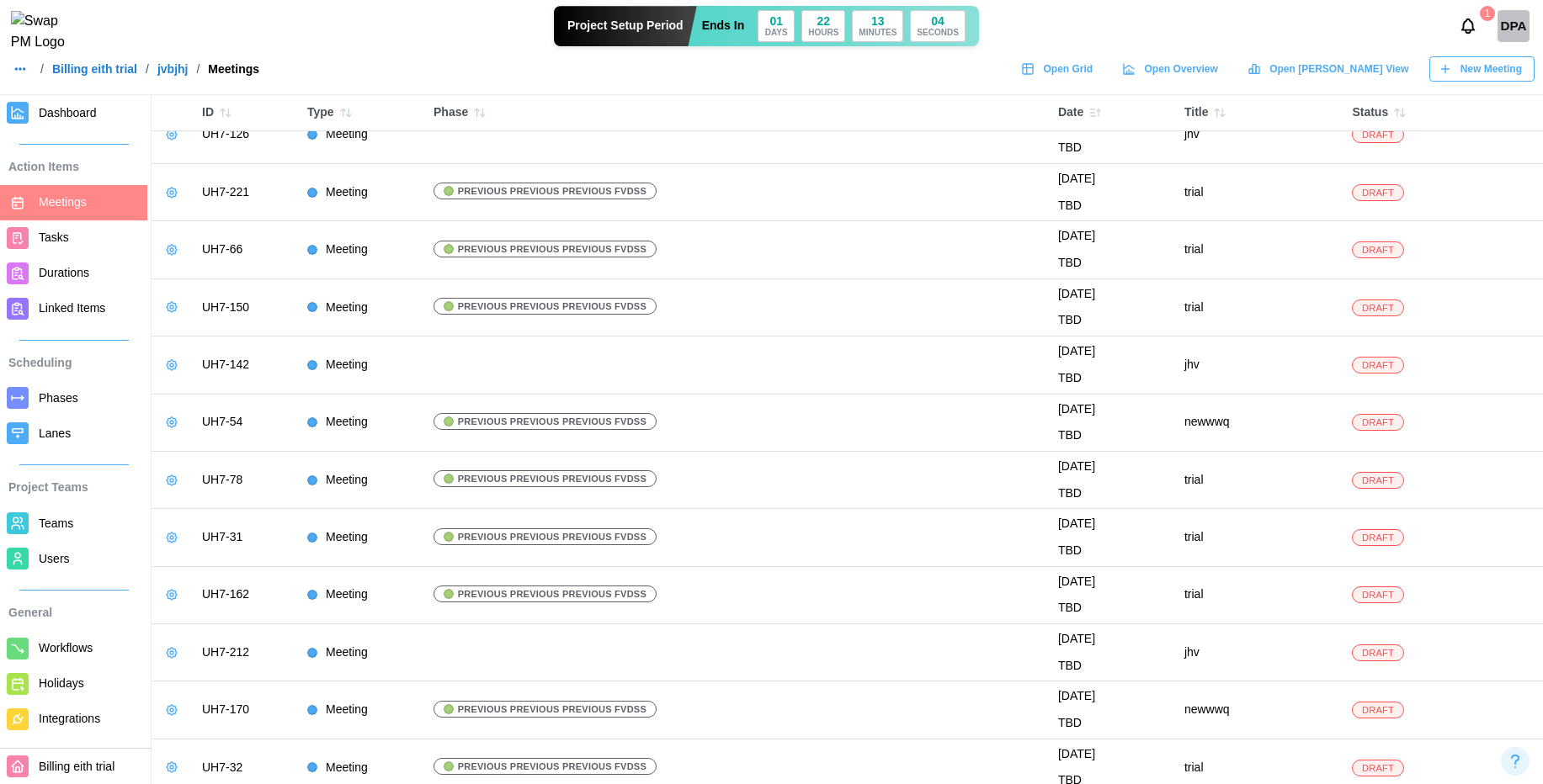
scroll to position [0, 0]
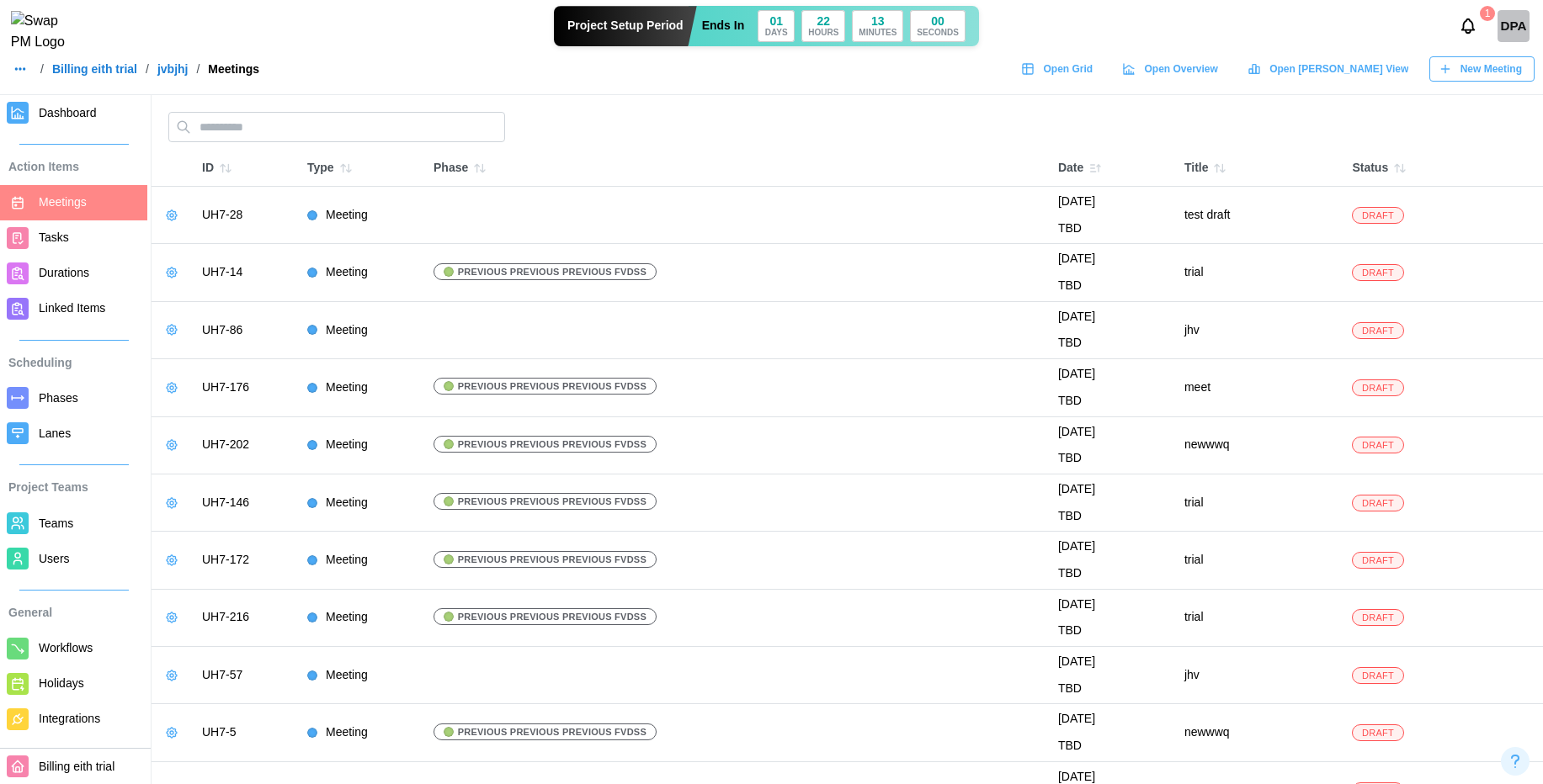
click at [175, 447] on icon "button" at bounding box center [171, 444] width 13 height 13
click at [200, 476] on div "Edit Meeting" at bounding box center [234, 479] width 79 height 13
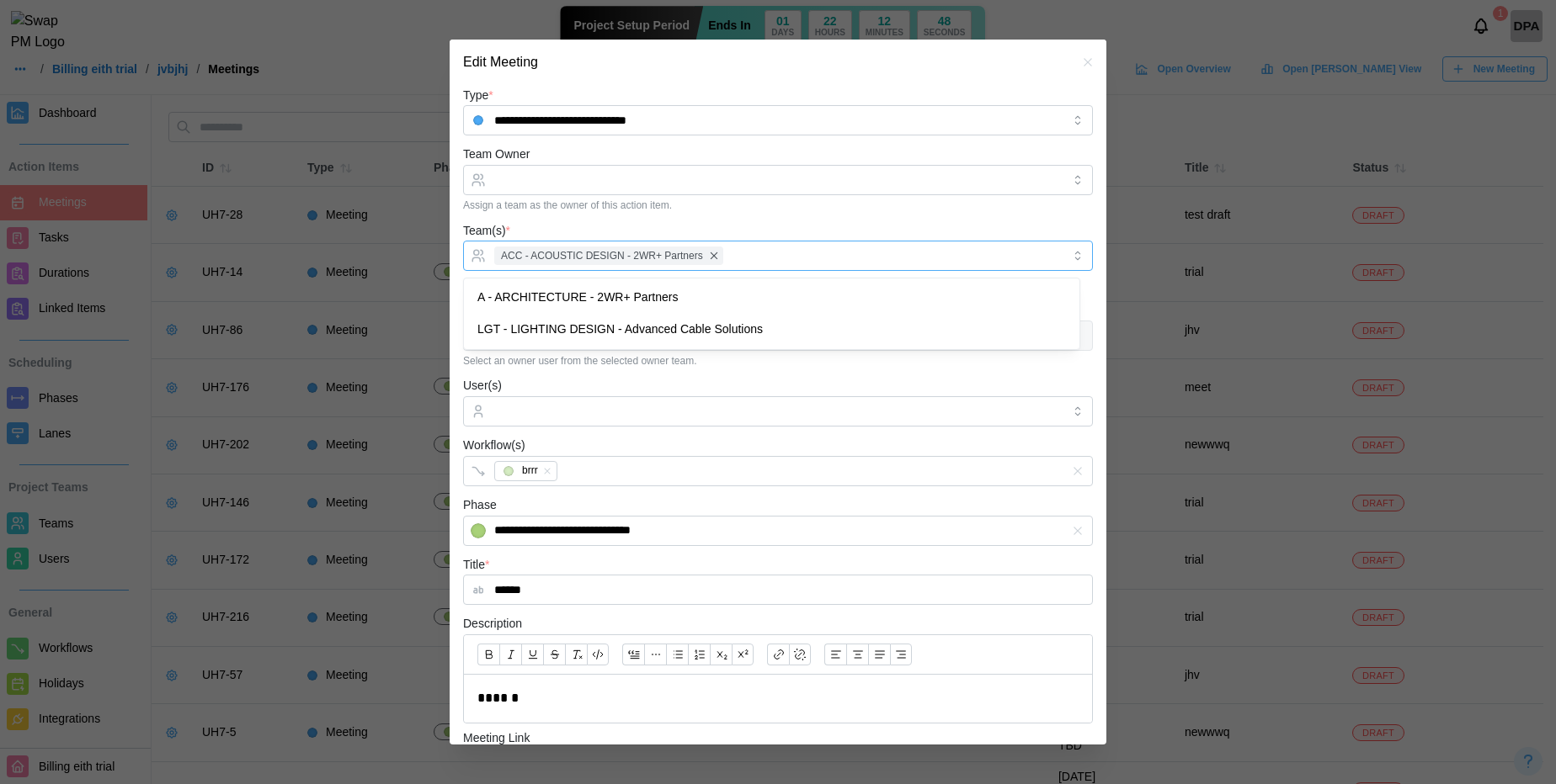
click at [870, 258] on div "ACC - ACOUSTIC DESIGN - 2WR+ Partners" at bounding box center [775, 255] width 572 height 29
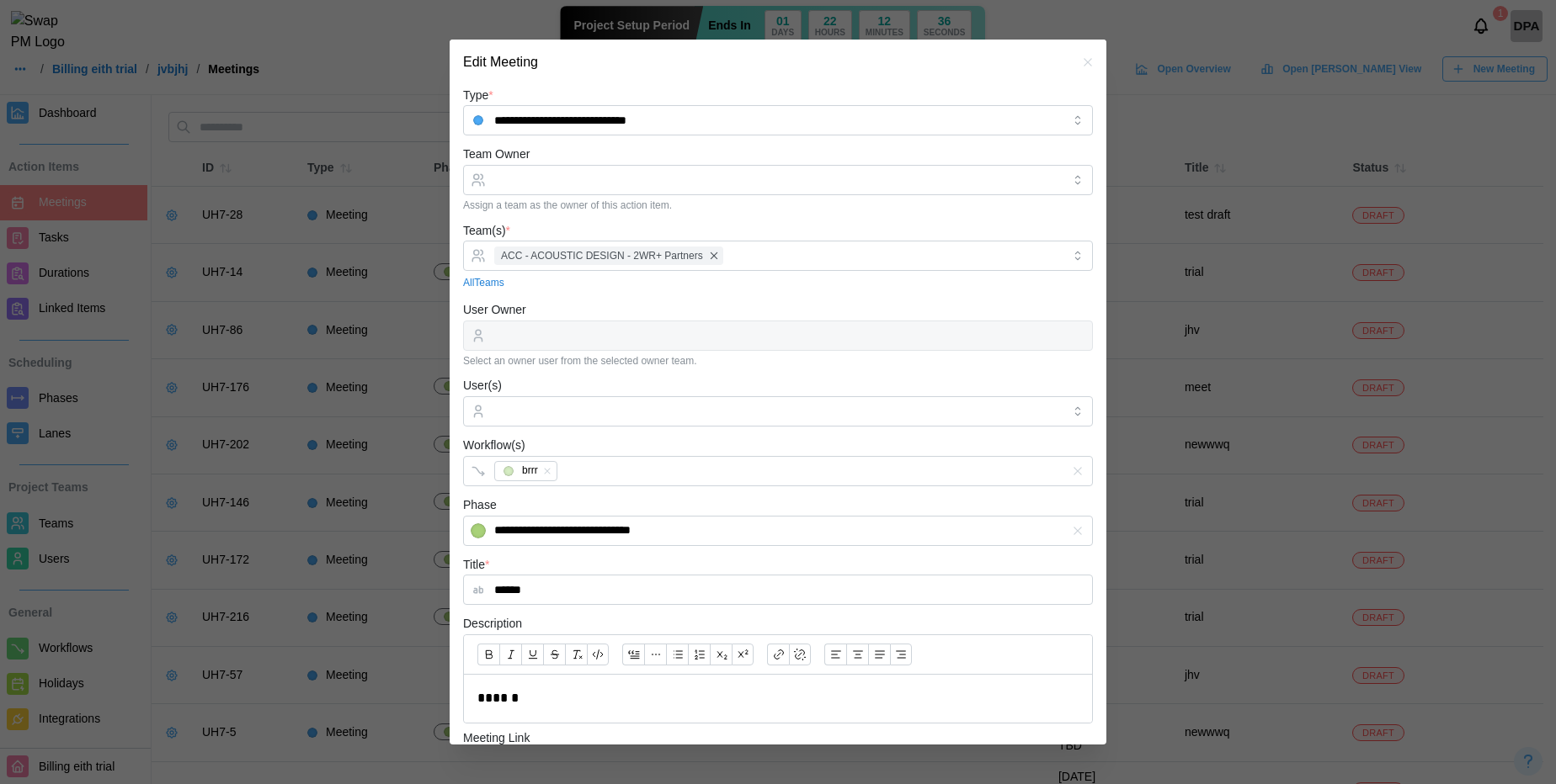
click at [827, 225] on div "Team(s) * ACC - ACOUSTIC DESIGN - 2WR+ Partners All Teams" at bounding box center [777, 255] width 630 height 71
click at [1081, 56] on icon "button" at bounding box center [1087, 61] width 13 height 13
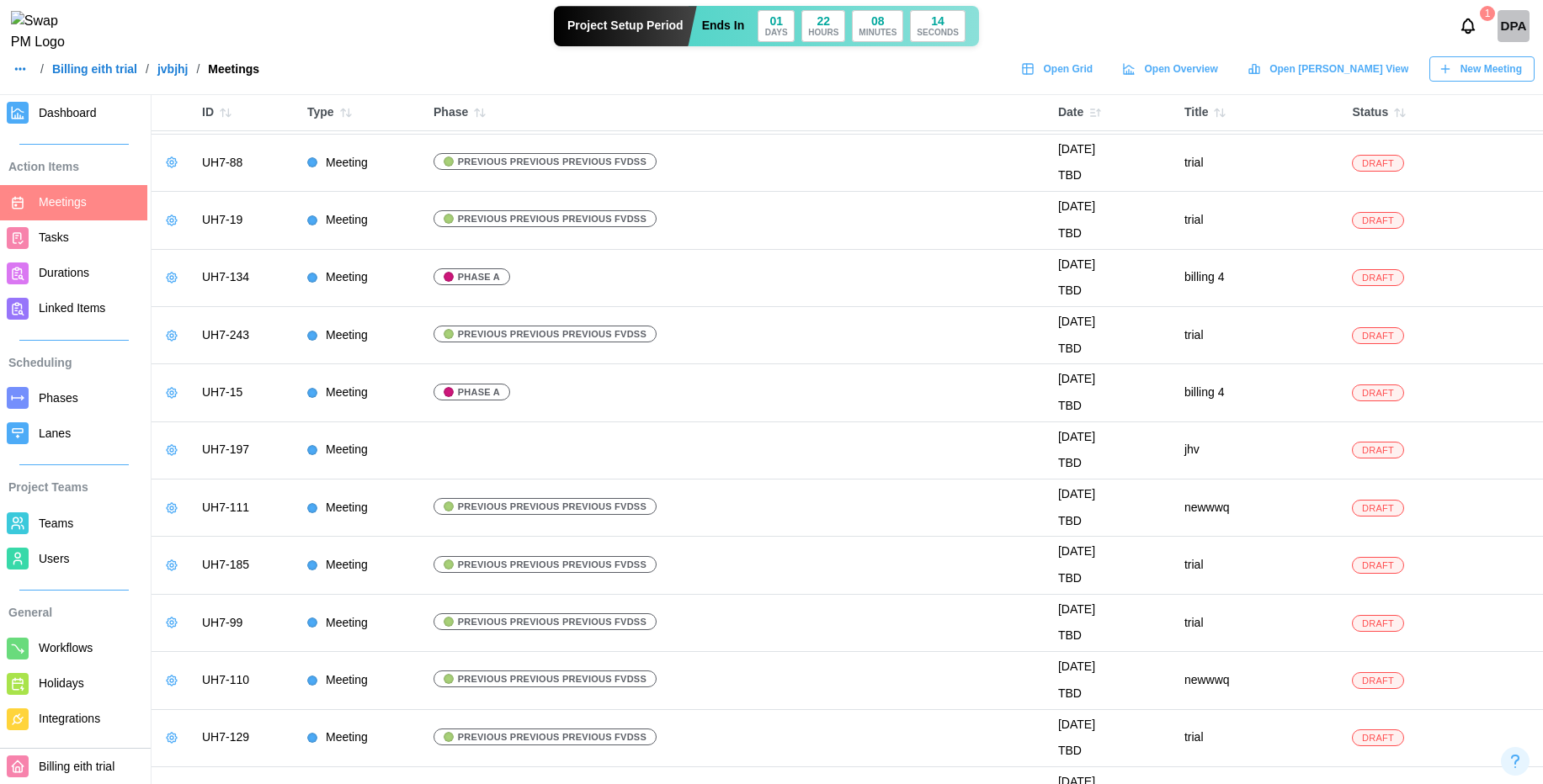
scroll to position [9838, 0]
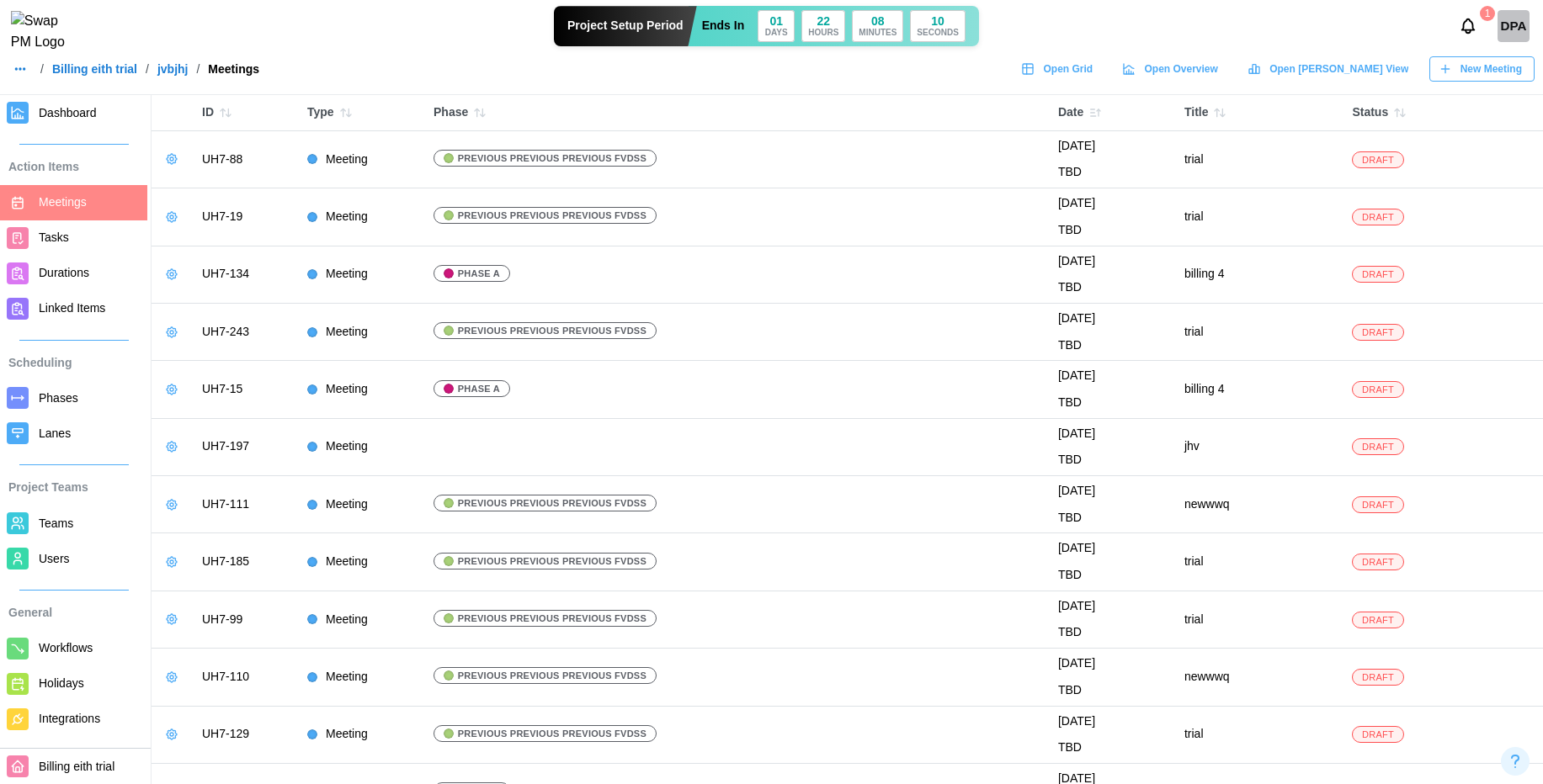
click at [172, 677] on icon "button" at bounding box center [171, 677] width 13 height 13
click at [209, 706] on div "Edit Meeting" at bounding box center [234, 710] width 79 height 13
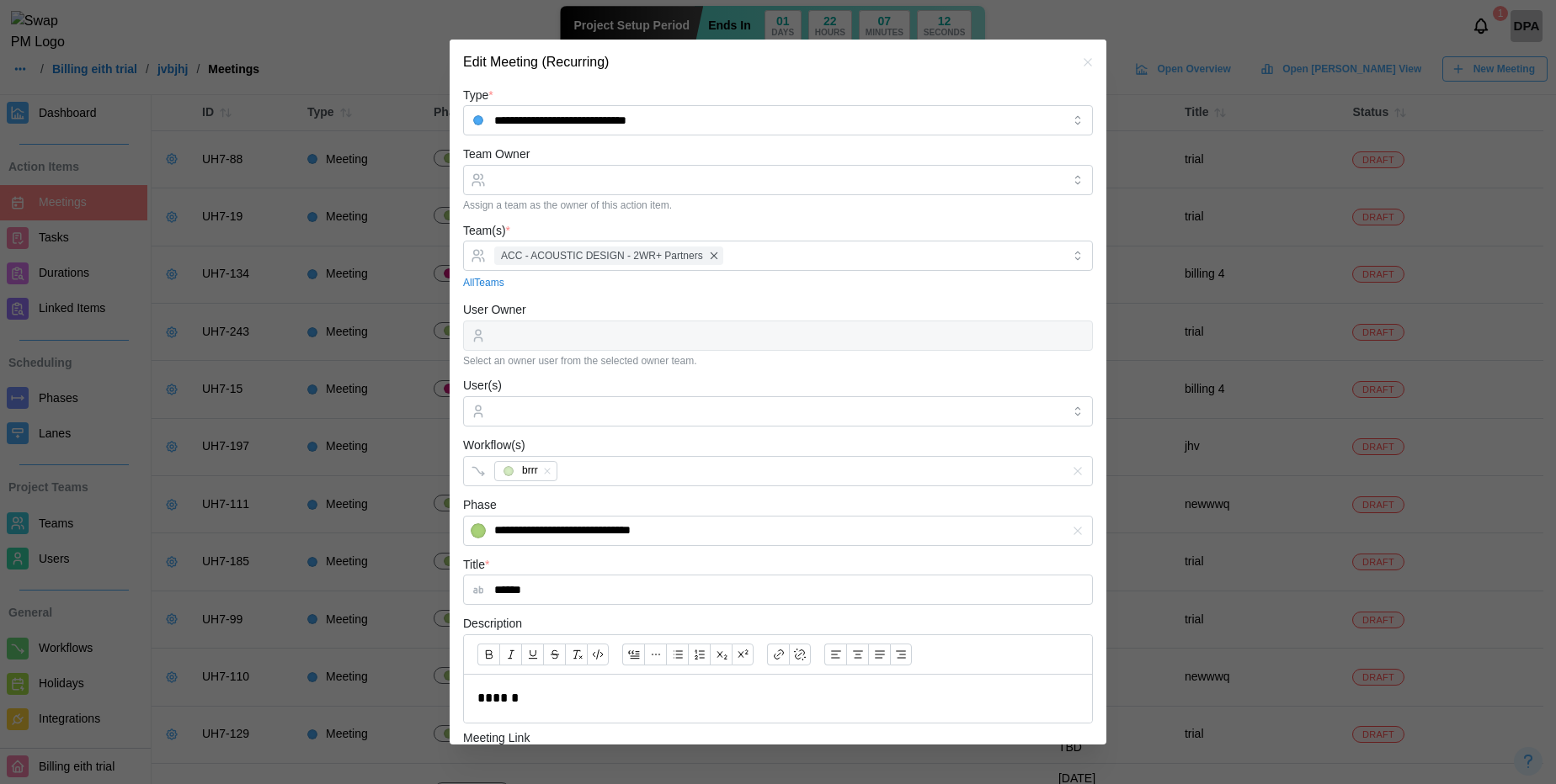
click at [1084, 59] on icon "button" at bounding box center [1087, 61] width 8 height 8
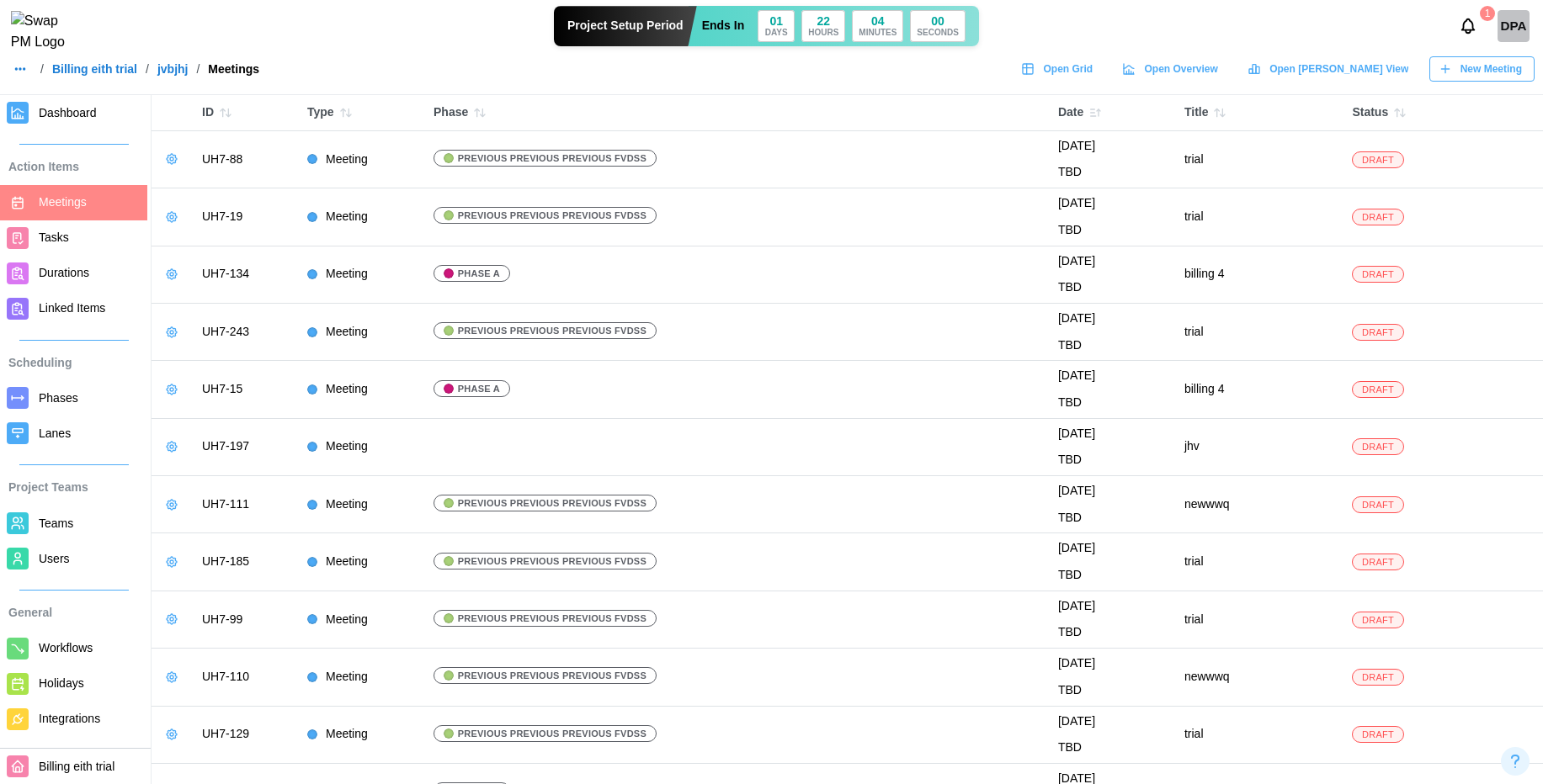
click at [49, 531] on span "Teams" at bounding box center [90, 524] width 102 height 21
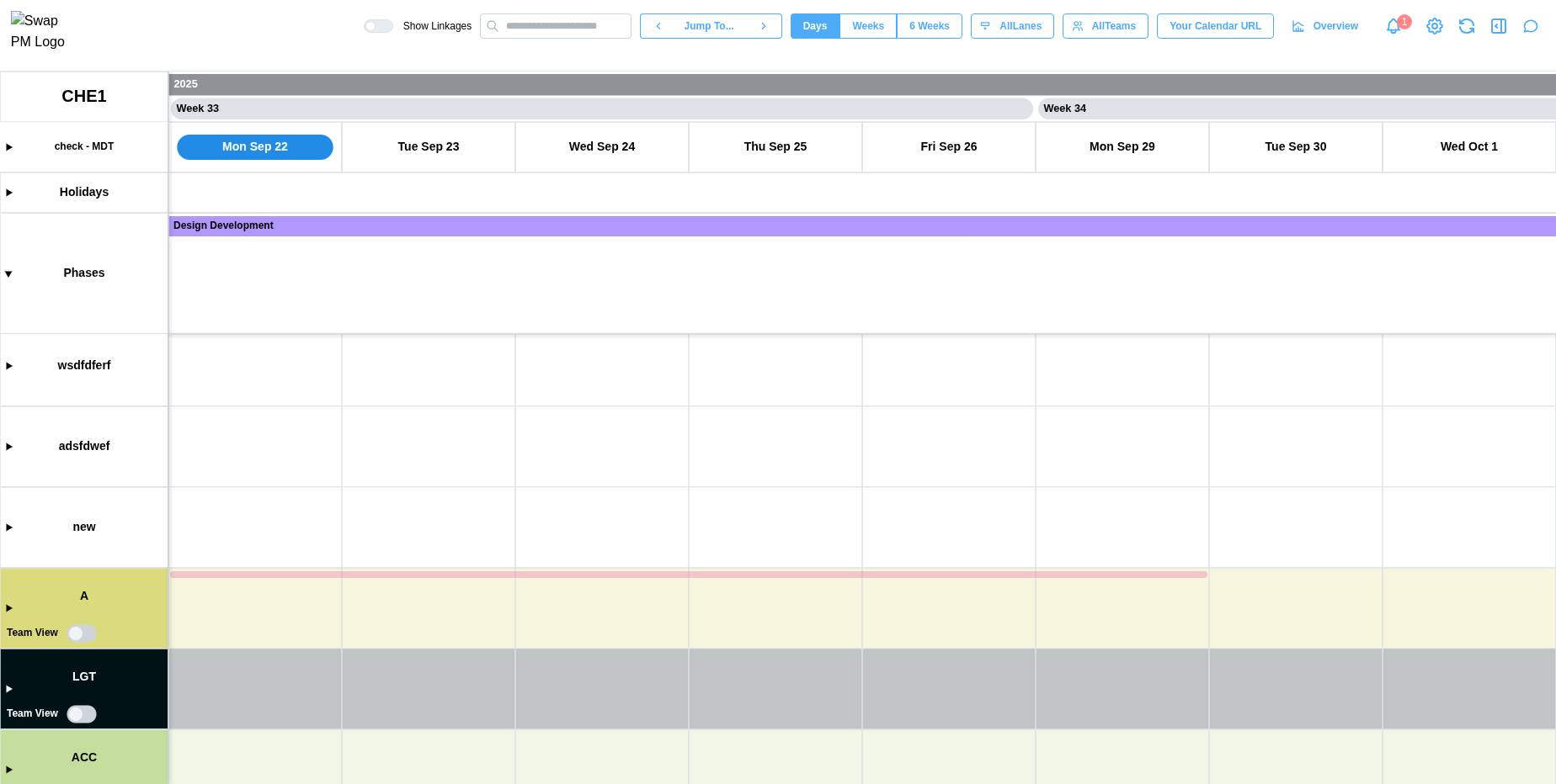
scroll to position [170, 0]
click at [11, 608] on canvas at bounding box center [778, 428] width 1556 height 713
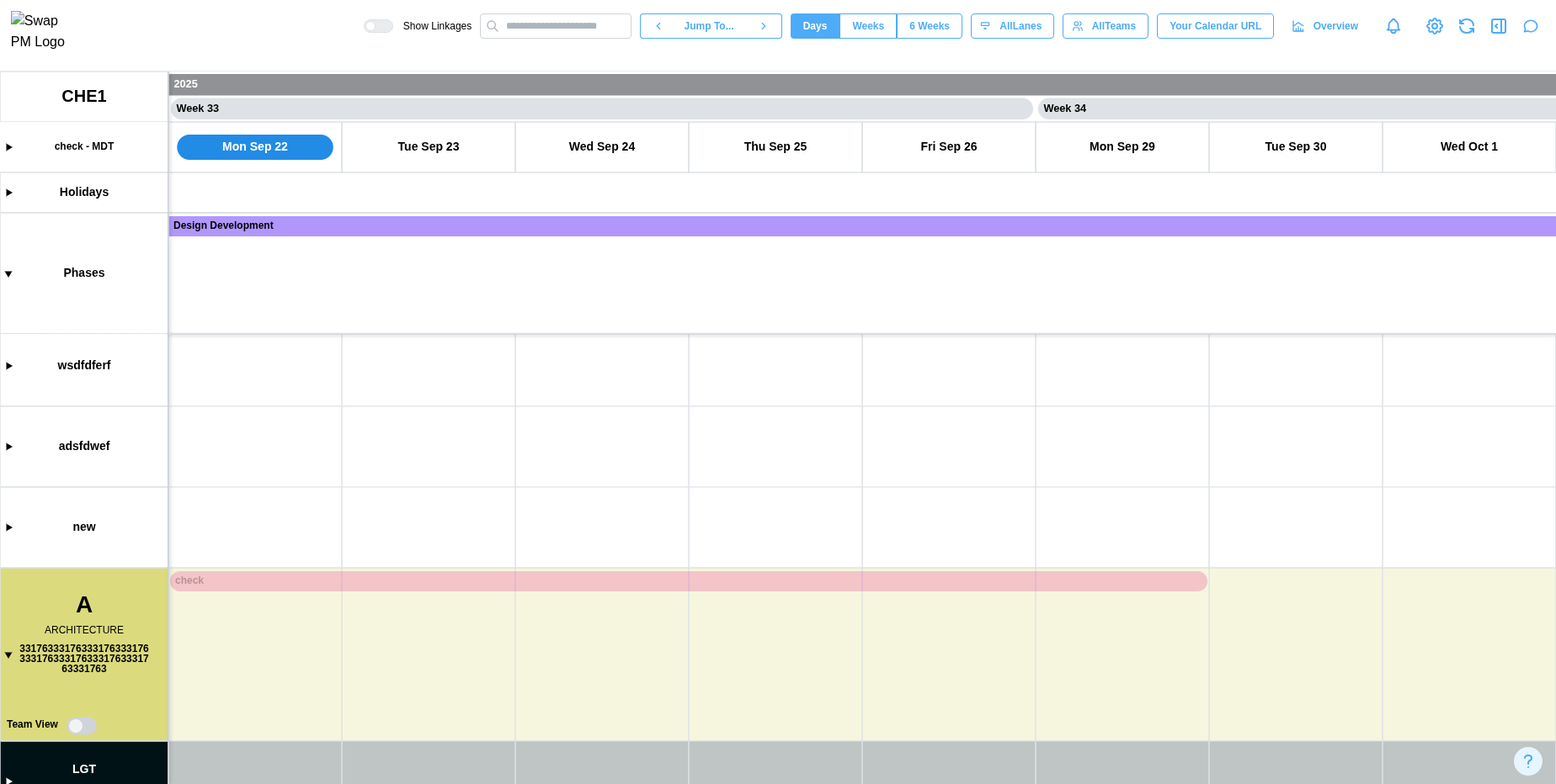
click at [728, 579] on canvas at bounding box center [778, 428] width 1556 height 713
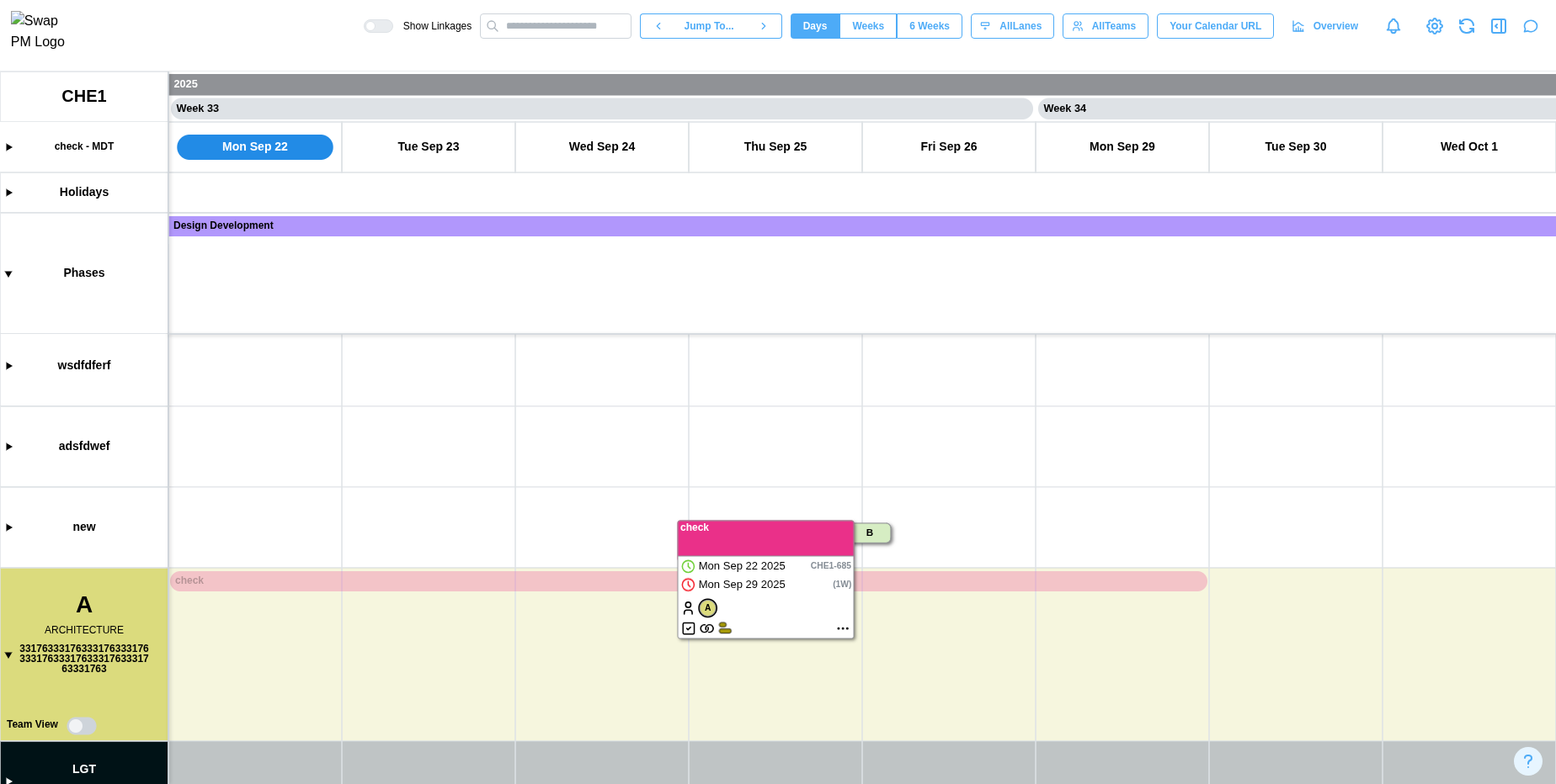
click at [764, 601] on canvas at bounding box center [778, 428] width 1556 height 713
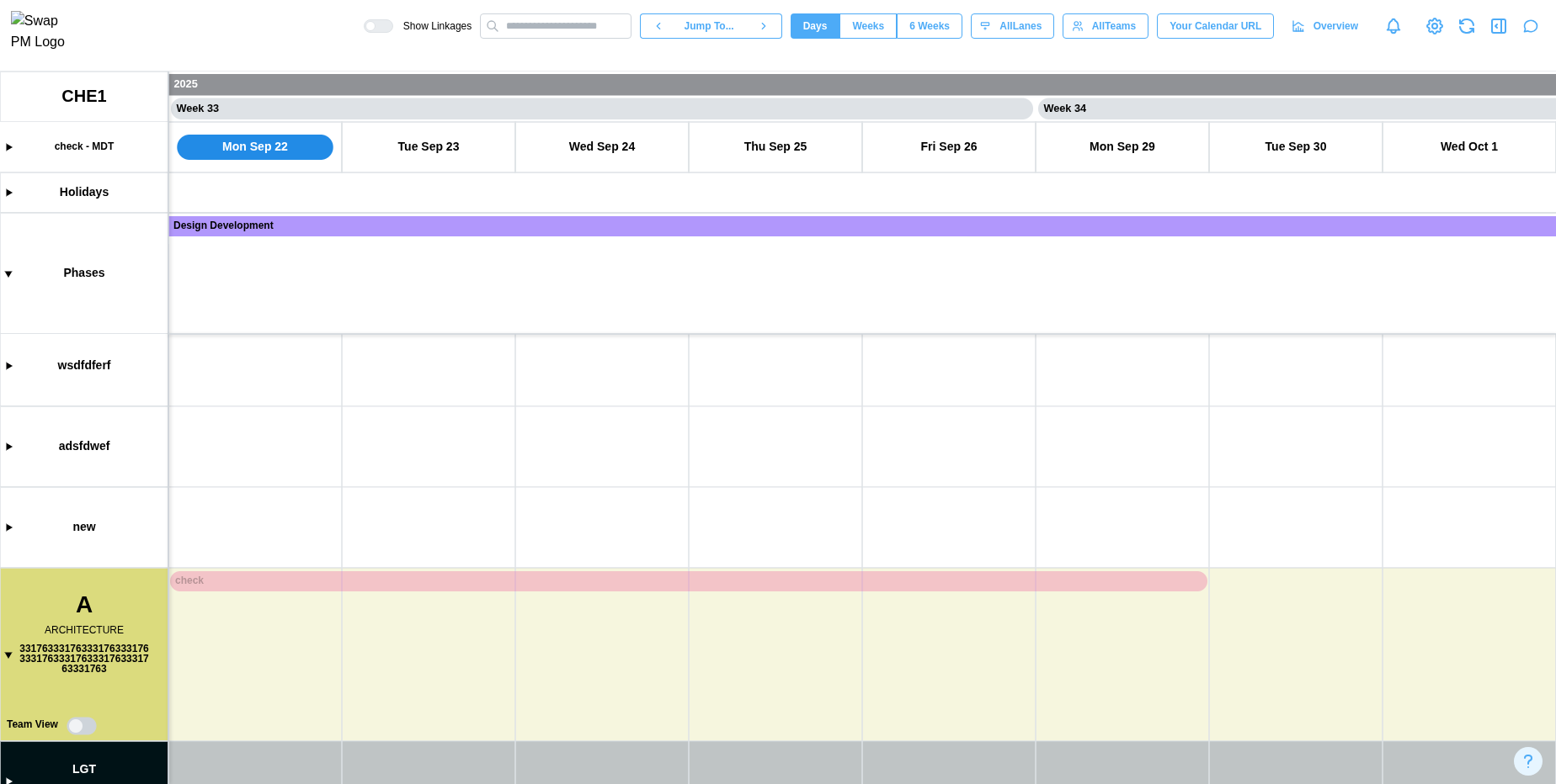
click at [822, 582] on canvas at bounding box center [778, 428] width 1556 height 713
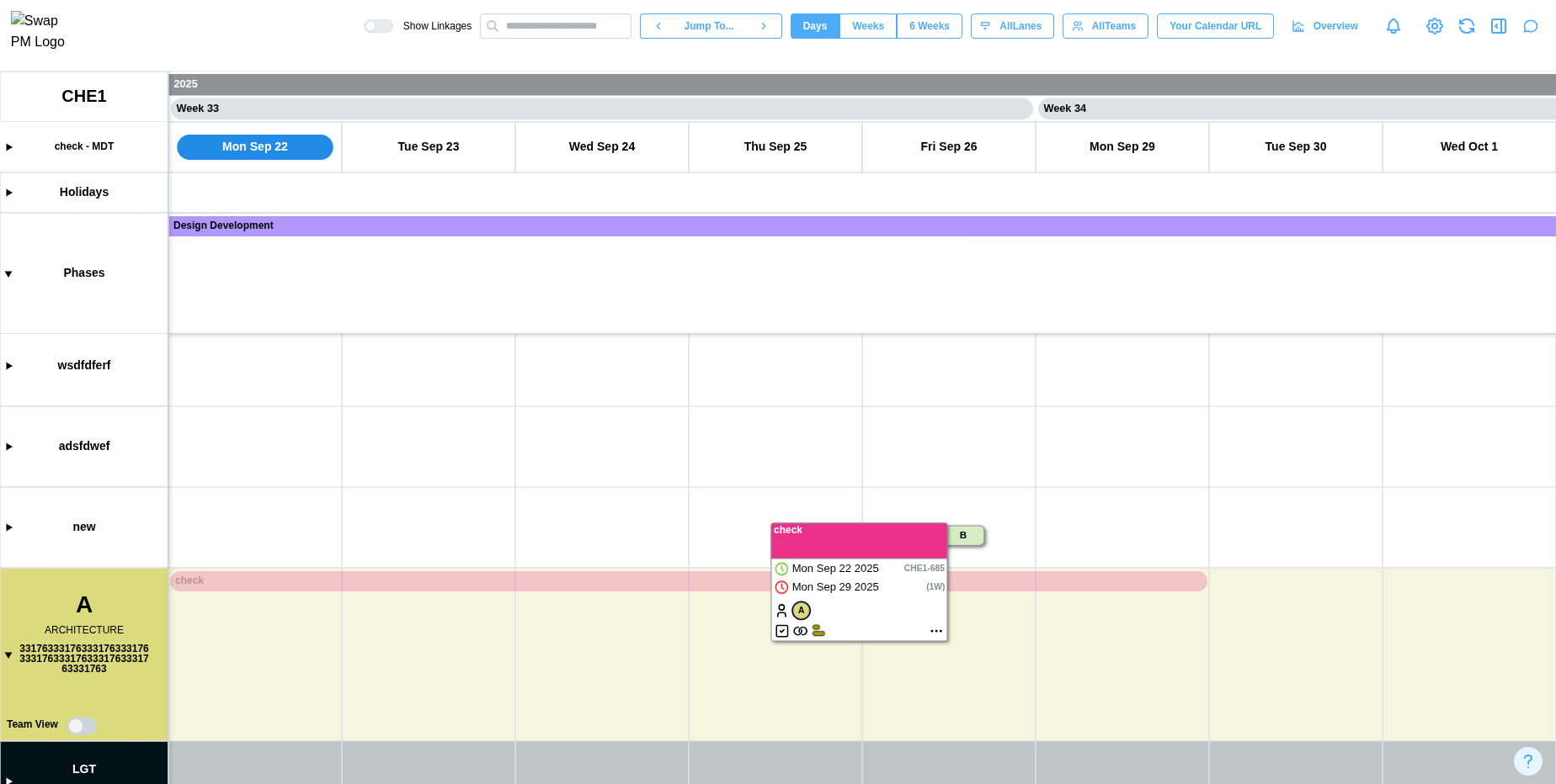
click at [884, 586] on canvas at bounding box center [778, 428] width 1556 height 713
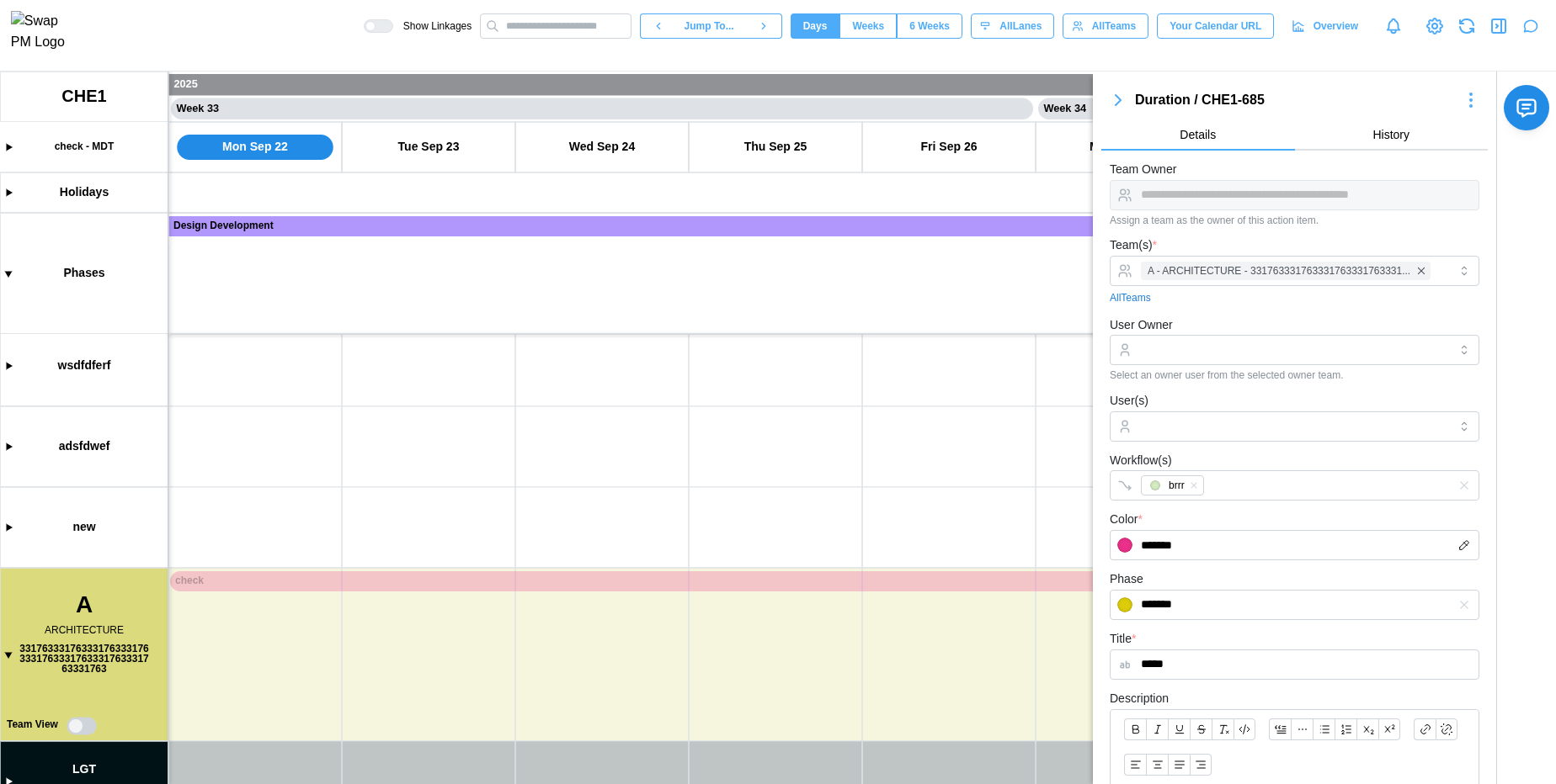
click at [1163, 183] on div "**********" at bounding box center [1293, 195] width 370 height 31
click at [1113, 101] on icon "button" at bounding box center [1118, 100] width 20 height 20
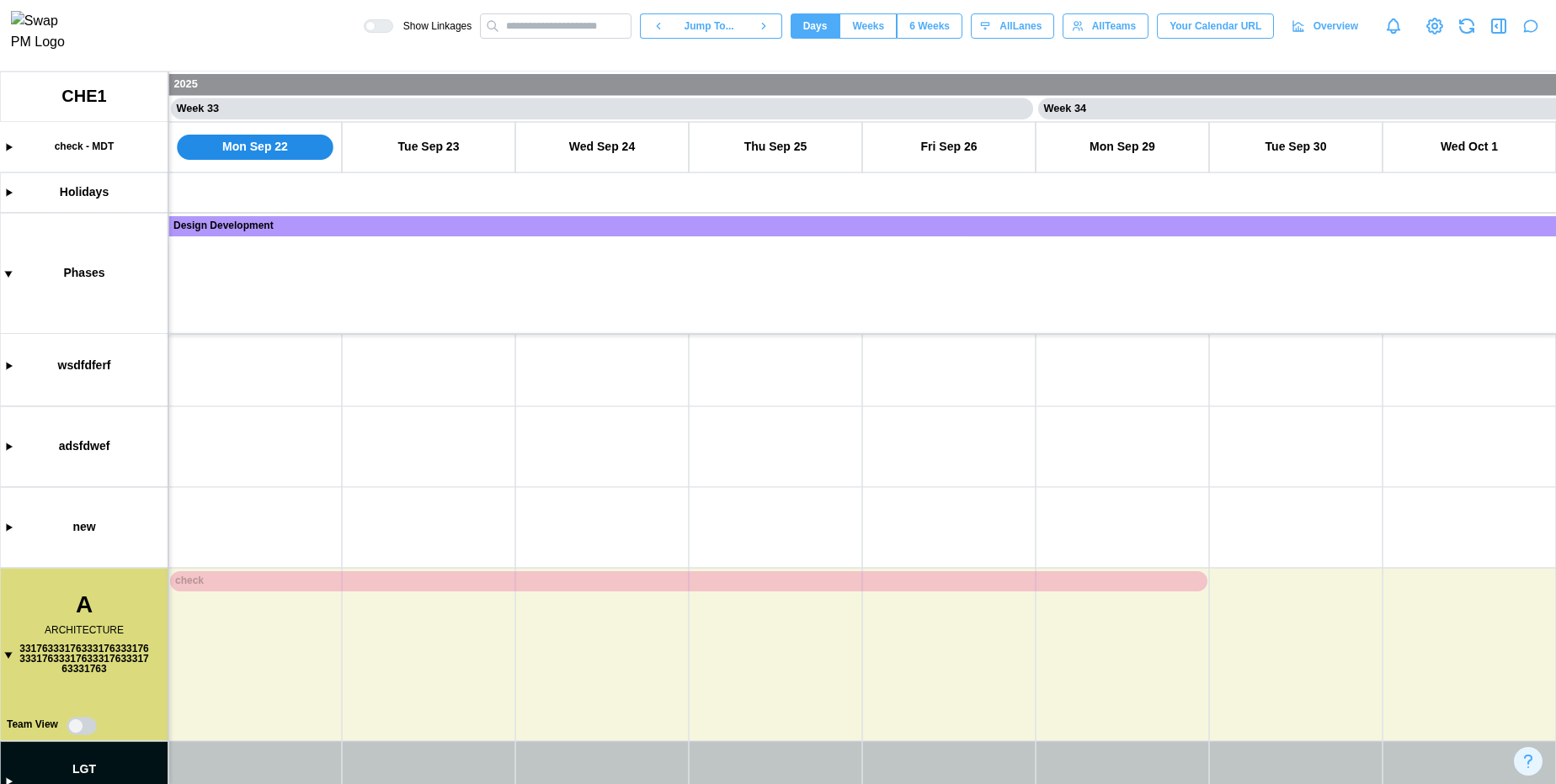
click at [511, 586] on canvas at bounding box center [778, 428] width 1556 height 713
type textarea "*"
